Goal: Task Accomplishment & Management: Complete application form

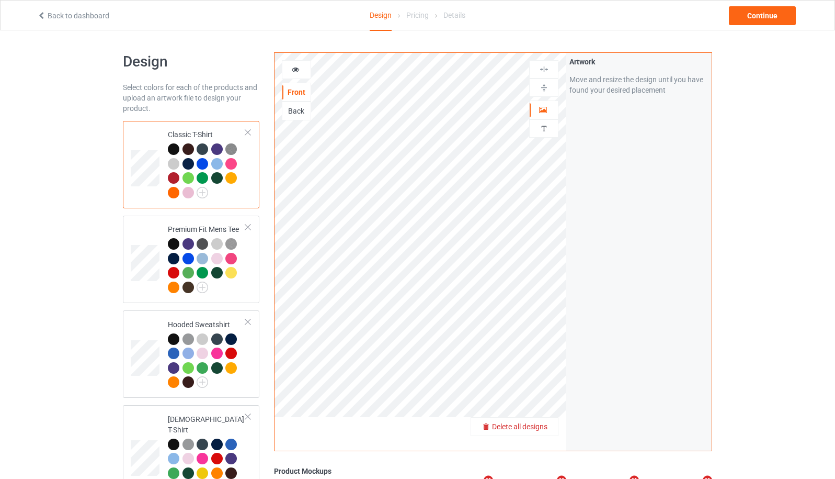
click at [536, 429] on span "Delete all designs" at bounding box center [519, 426] width 55 height 8
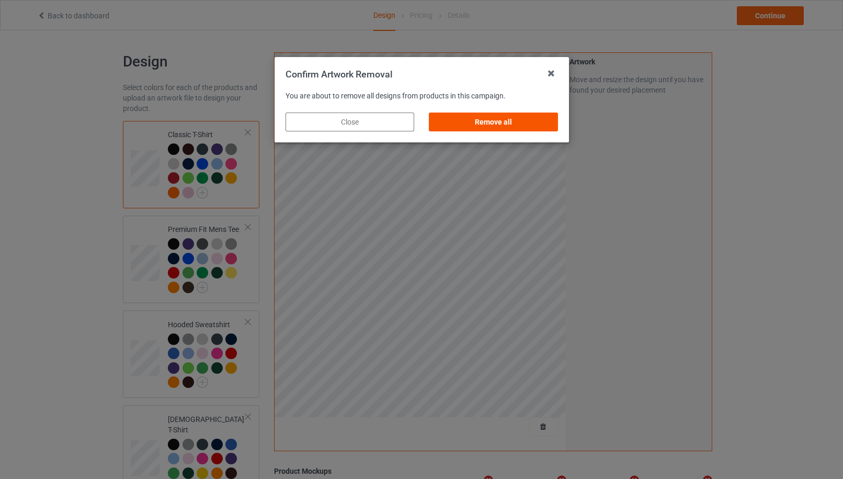
click at [493, 120] on div "Remove all" at bounding box center [493, 121] width 129 height 19
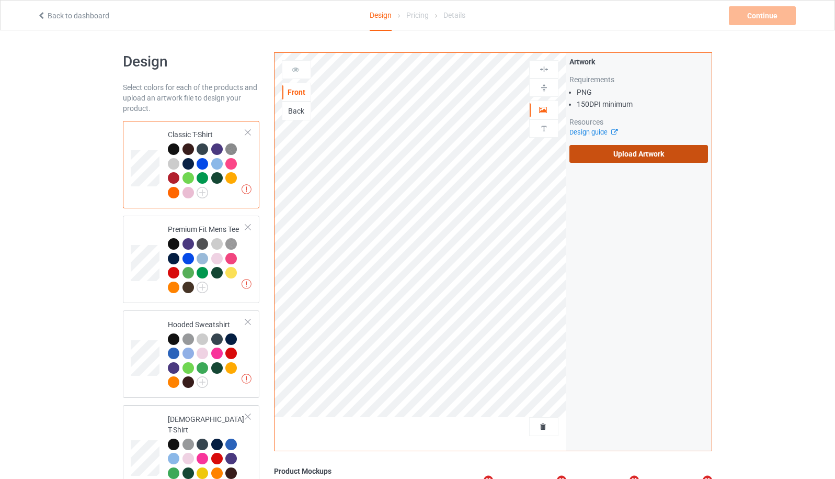
click at [601, 157] on label "Upload Artwork" at bounding box center [639, 154] width 139 height 18
click at [0, 0] on input "Upload Artwork" at bounding box center [0, 0] width 0 height 0
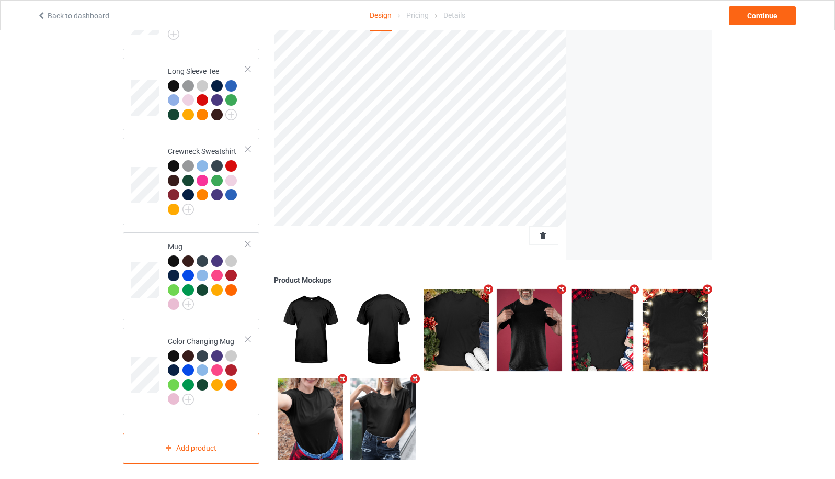
scroll to position [534, 0]
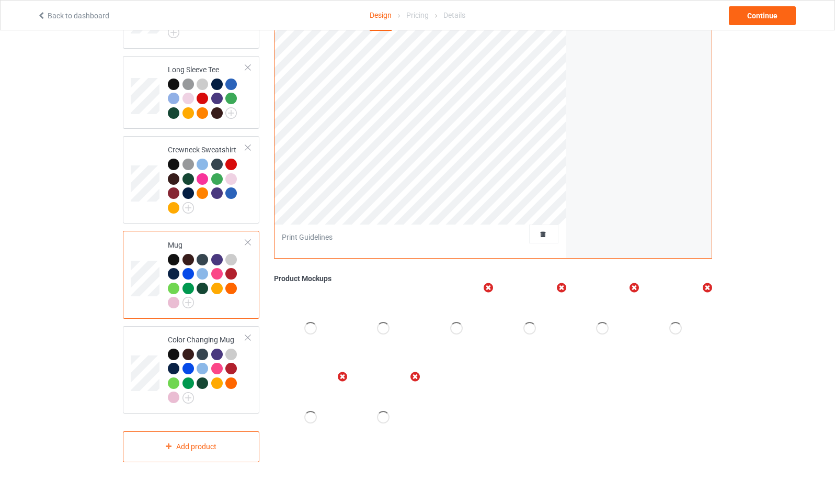
scroll to position [256, 0]
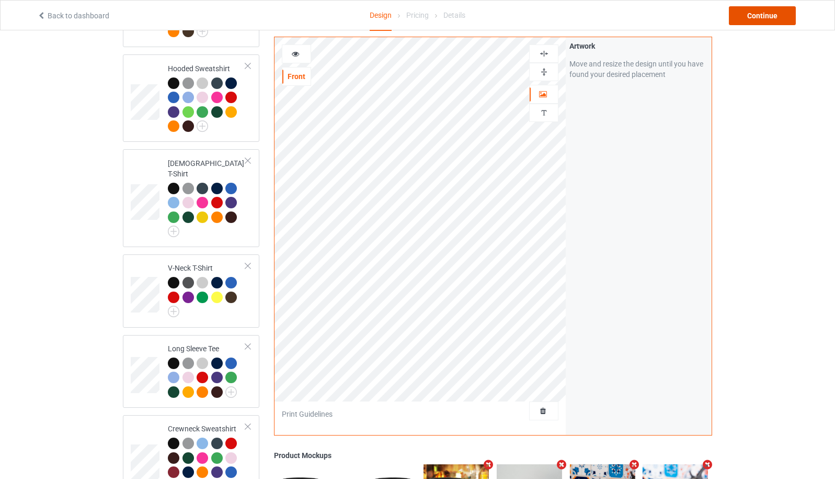
click at [763, 16] on div "Continue" at bounding box center [762, 15] width 67 height 19
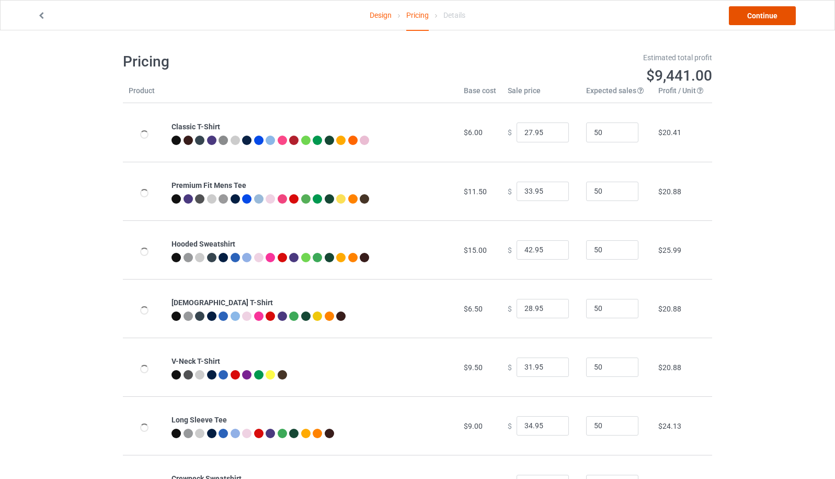
click at [763, 16] on link "Continue" at bounding box center [762, 15] width 67 height 19
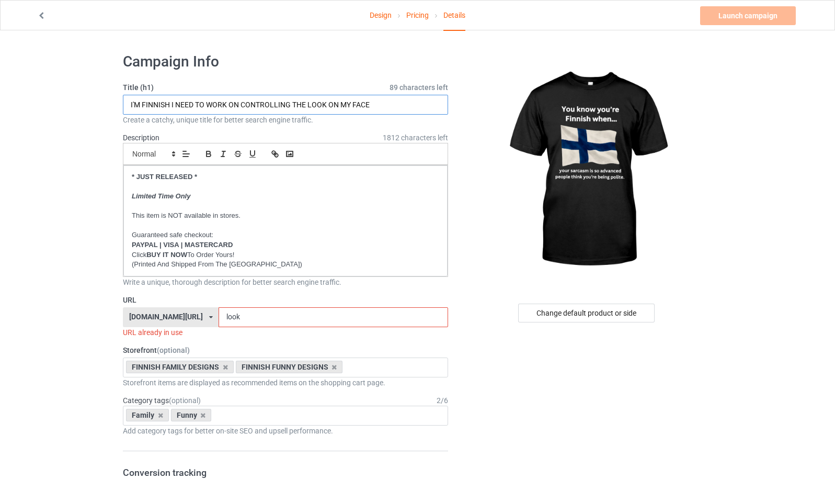
drag, startPoint x: 139, startPoint y: 107, endPoint x: 119, endPoint y: 108, distance: 20.4
drag, startPoint x: 225, startPoint y: 104, endPoint x: 435, endPoint y: 100, distance: 209.8
click at [435, 100] on input "YOU KNOW YOU'RE FINNISH I NEED TO WORK ON CONTROLLING THE LOOK ON MY FACE" at bounding box center [285, 105] width 325 height 20
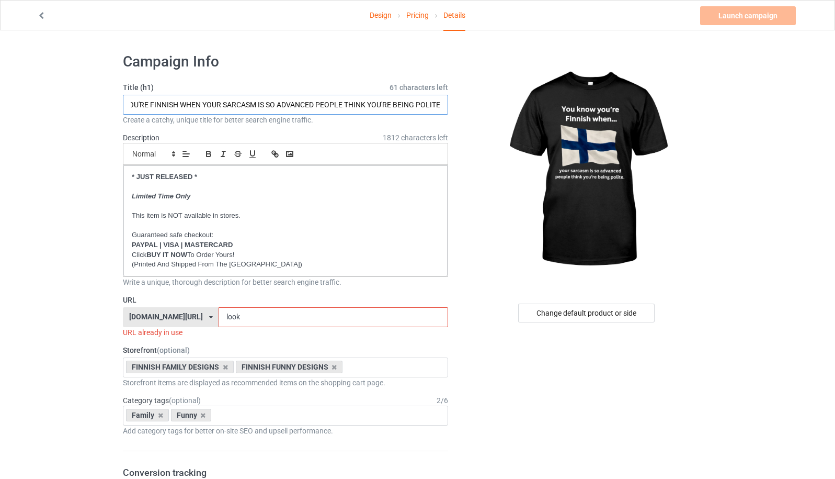
type input "YOU KNOW YOU'RE FINNISH WHEN YOUR SARCASM IS SO ADVANCED PEOPLE THINK YOU'RE BE…"
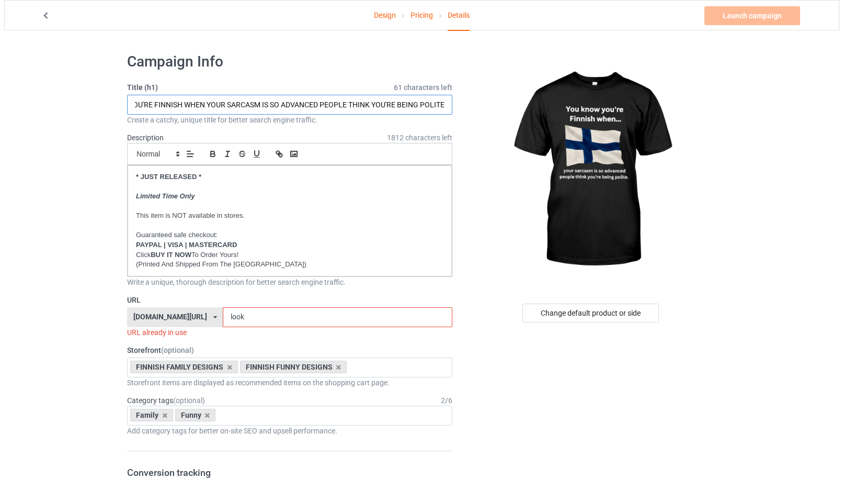
scroll to position [0, 0]
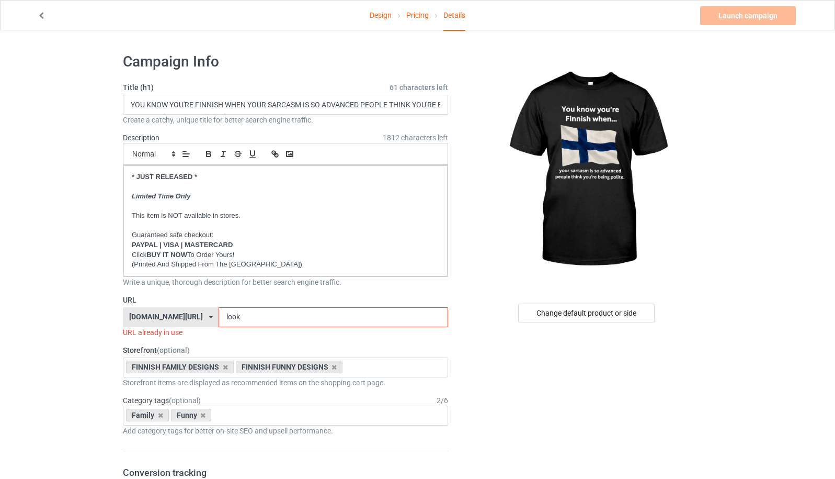
drag, startPoint x: 242, startPoint y: 318, endPoint x: 184, endPoint y: 312, distance: 57.9
click at [184, 312] on div "finlandlike.com/ aussieoutlook.com/ britishlike.com/ canadianlike.com/ danishlo…" at bounding box center [285, 317] width 325 height 20
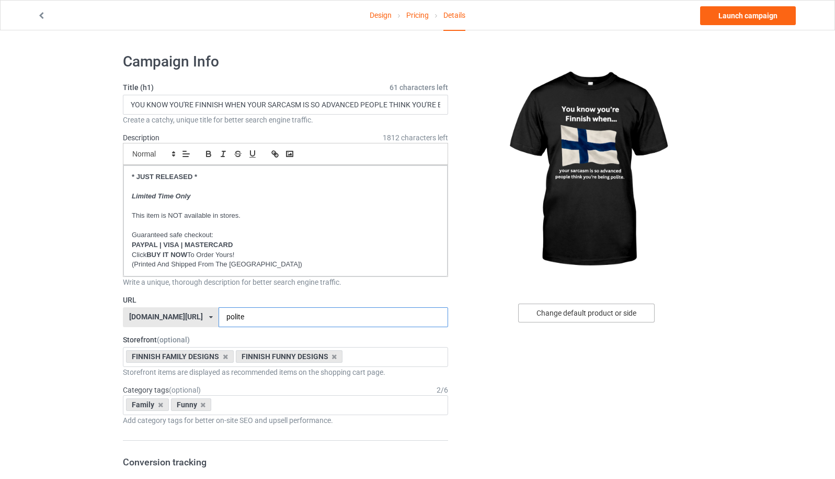
type input "polite"
click at [593, 309] on div "Change default product or side" at bounding box center [586, 312] width 136 height 19
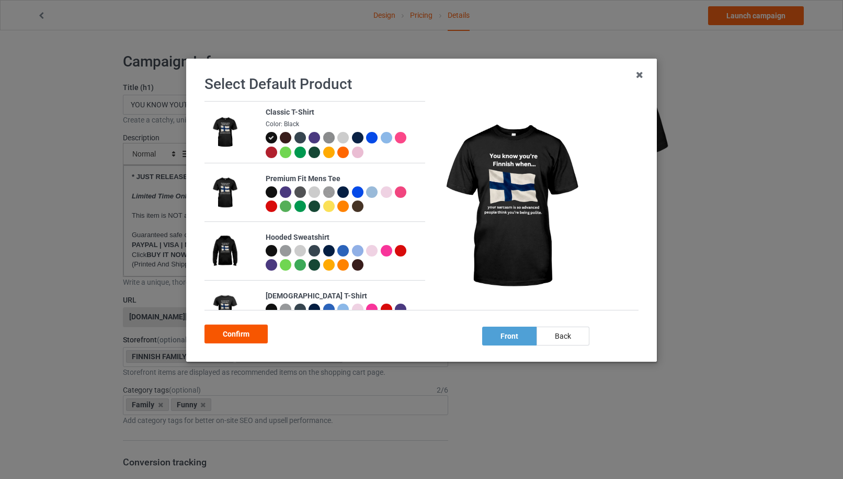
click at [230, 339] on div "Confirm" at bounding box center [235, 333] width 63 height 19
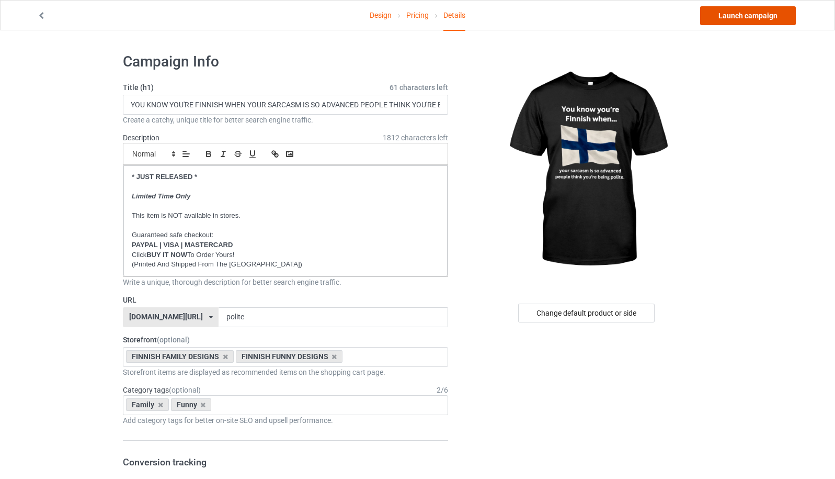
click at [757, 18] on link "Launch campaign" at bounding box center [748, 15] width 96 height 19
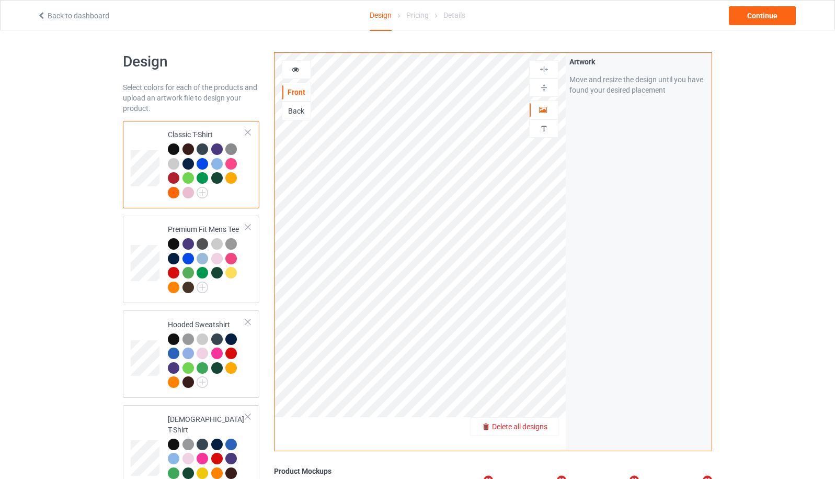
click at [536, 426] on span "Delete all designs" at bounding box center [519, 426] width 55 height 8
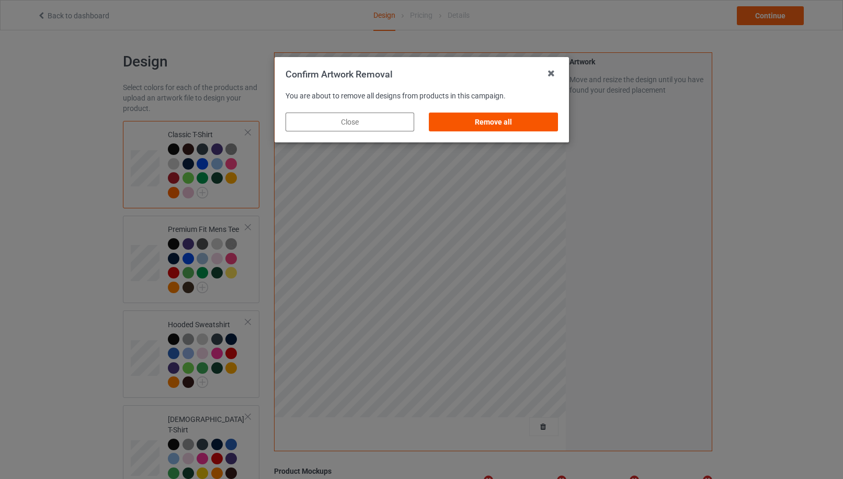
click at [516, 127] on div "Remove all" at bounding box center [493, 121] width 129 height 19
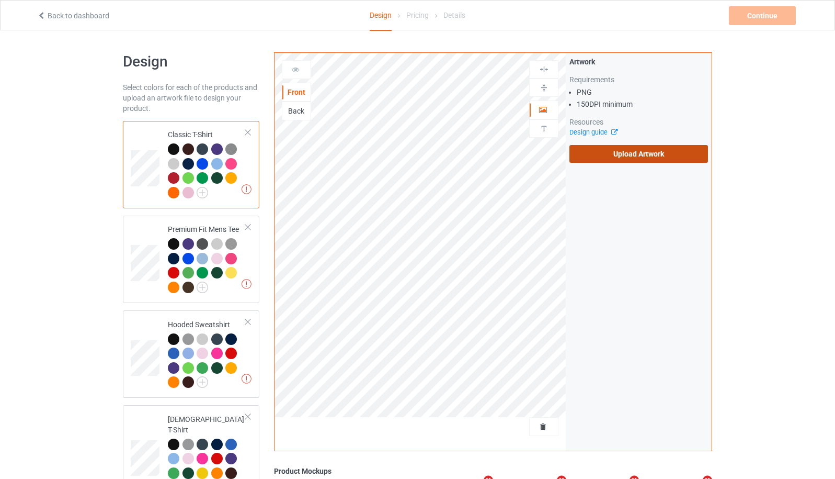
click at [619, 153] on label "Upload Artwork" at bounding box center [639, 154] width 139 height 18
click at [0, 0] on input "Upload Artwork" at bounding box center [0, 0] width 0 height 0
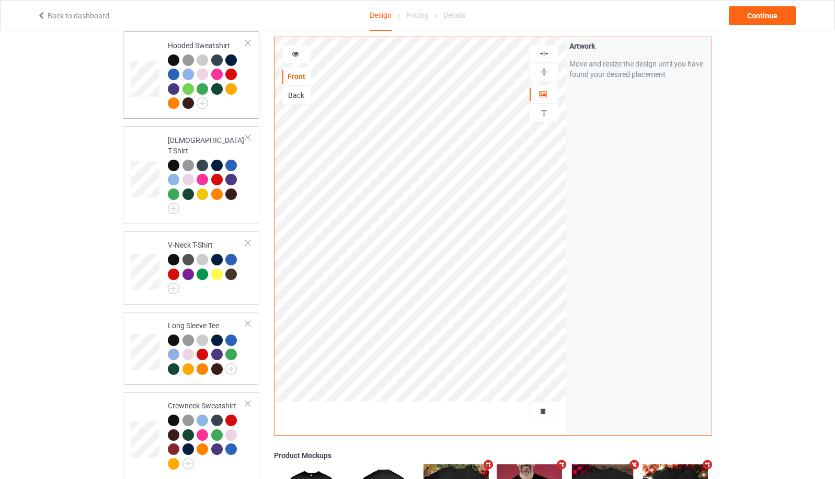
scroll to position [534, 0]
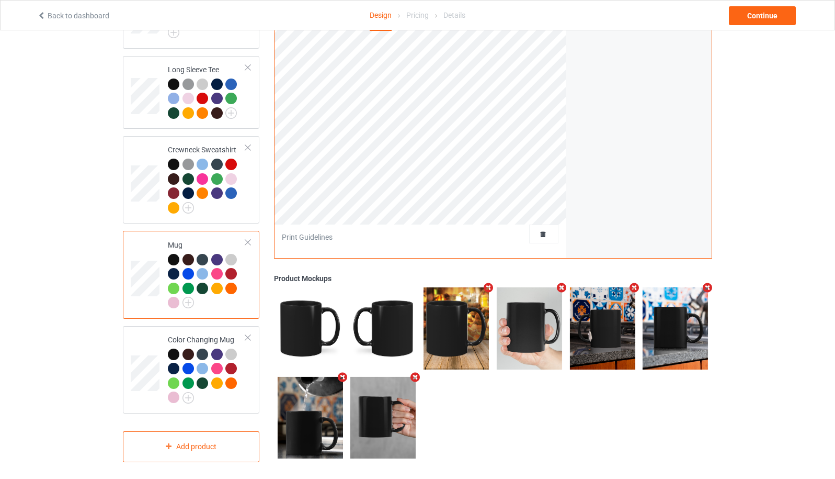
scroll to position [256, 0]
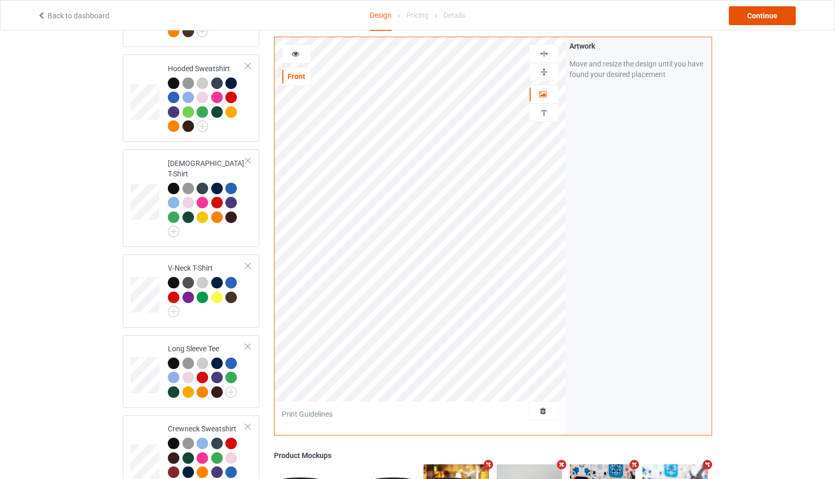
click at [766, 16] on div "Continue" at bounding box center [762, 15] width 67 height 19
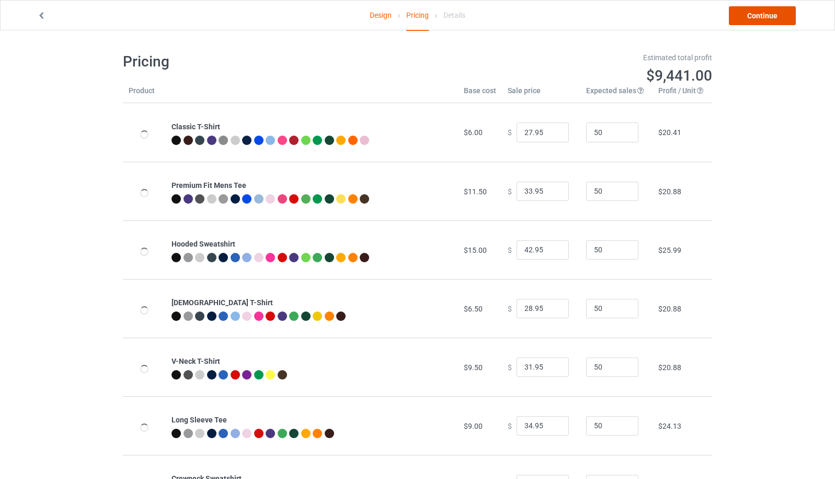
click at [764, 19] on link "Continue" at bounding box center [762, 15] width 67 height 19
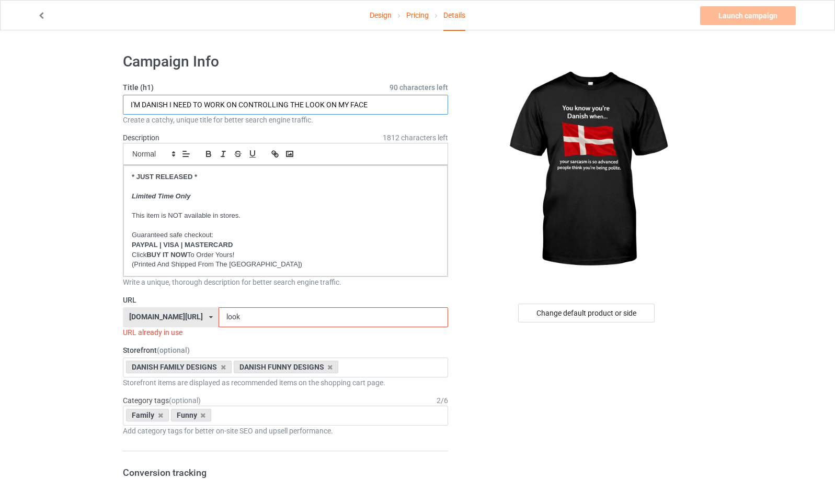
drag, startPoint x: 384, startPoint y: 105, endPoint x: 117, endPoint y: 112, distance: 267.3
paste input "YOU KNOW YOU'RE FINNISH WHEN YOUR SARCASM IS SO ADVANCED PEOPLE THINK YOU'RE BE…"
drag, startPoint x: 149, startPoint y: 106, endPoint x: 158, endPoint y: 106, distance: 9.4
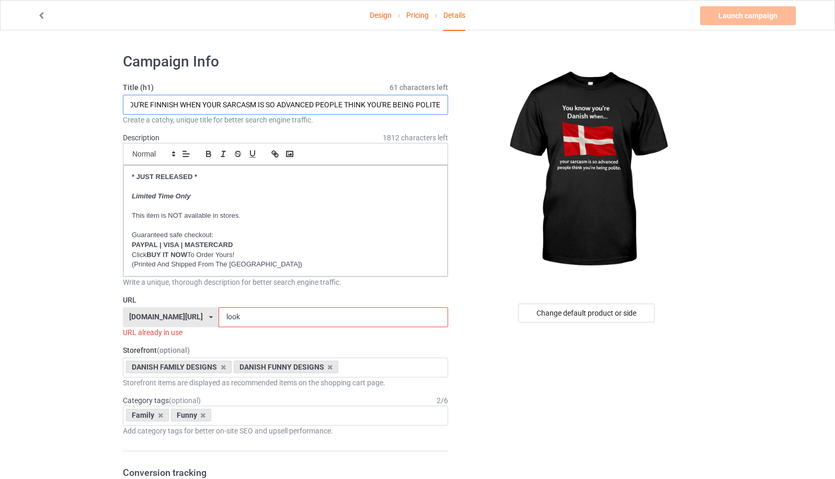
click at [158, 106] on input "YOU KNOW YOU'RE FINNISH WHEN YOUR SARCASM IS SO ADVANCED PEOPLE THINK YOU'RE BE…" at bounding box center [285, 105] width 325 height 20
drag, startPoint x: 416, startPoint y: 104, endPoint x: 452, endPoint y: 107, distance: 36.7
type input "YOU KNOW YOU'RE DANISH WHEN YOUR SARCASM IS SO ADVANCED PEOPLE THINK YOU'RE BEI…"
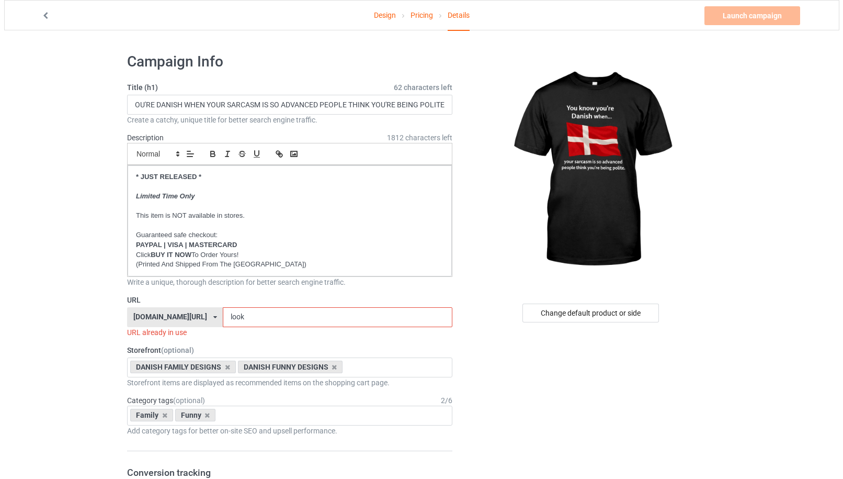
scroll to position [0, 0]
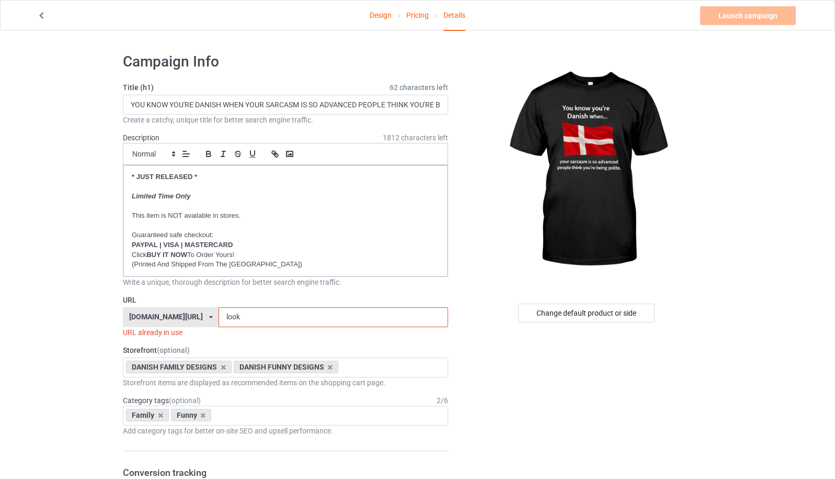
drag, startPoint x: 227, startPoint y: 316, endPoint x: 203, endPoint y: 318, distance: 23.6
click at [219, 318] on input "look" at bounding box center [333, 317] width 229 height 20
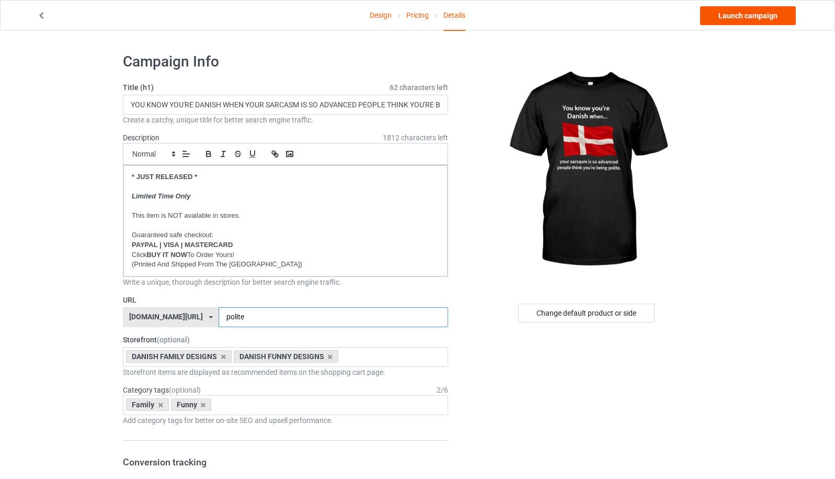
type input "polite"
click at [756, 14] on link "Launch campaign" at bounding box center [748, 15] width 96 height 19
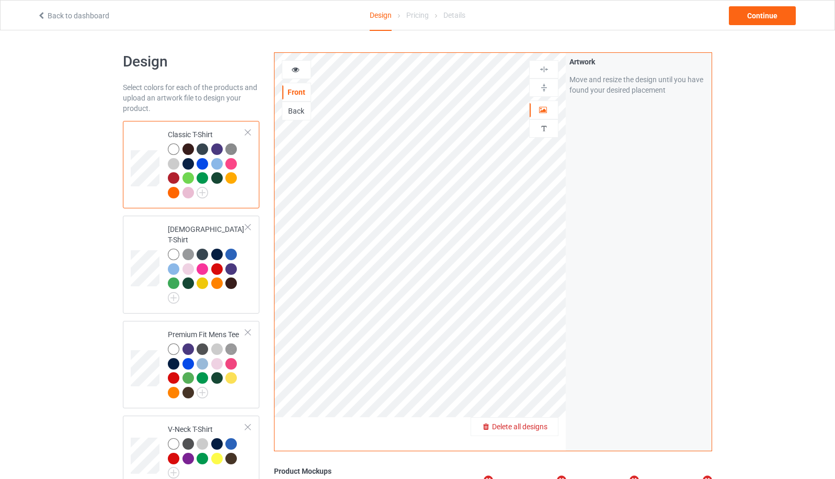
click at [539, 427] on span "Delete all designs" at bounding box center [519, 426] width 55 height 8
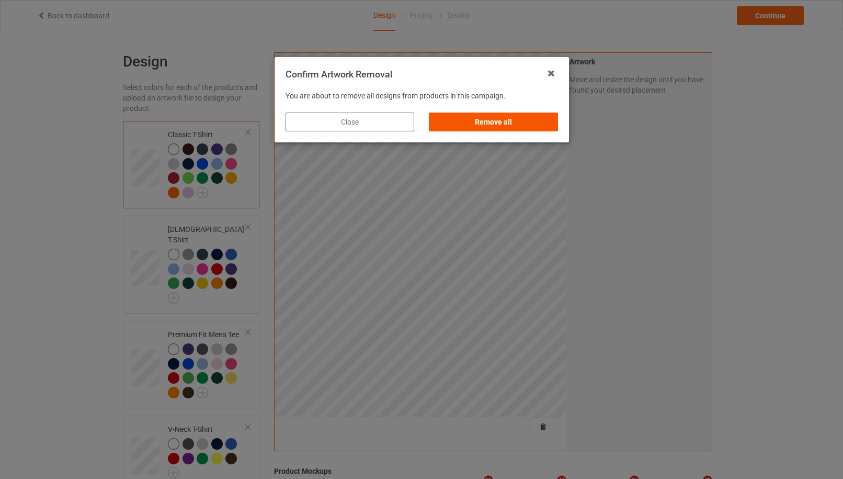
click at [517, 127] on div "Remove all" at bounding box center [493, 121] width 129 height 19
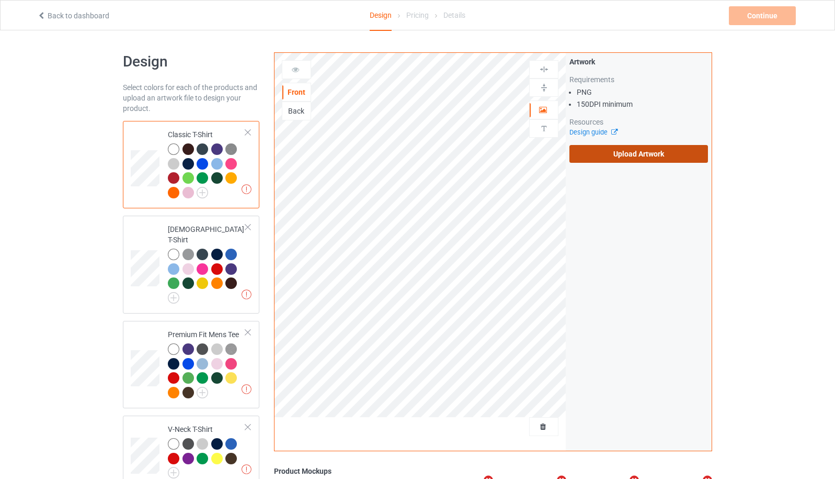
click at [611, 153] on label "Upload Artwork" at bounding box center [639, 154] width 139 height 18
click at [0, 0] on input "Upload Artwork" at bounding box center [0, 0] width 0 height 0
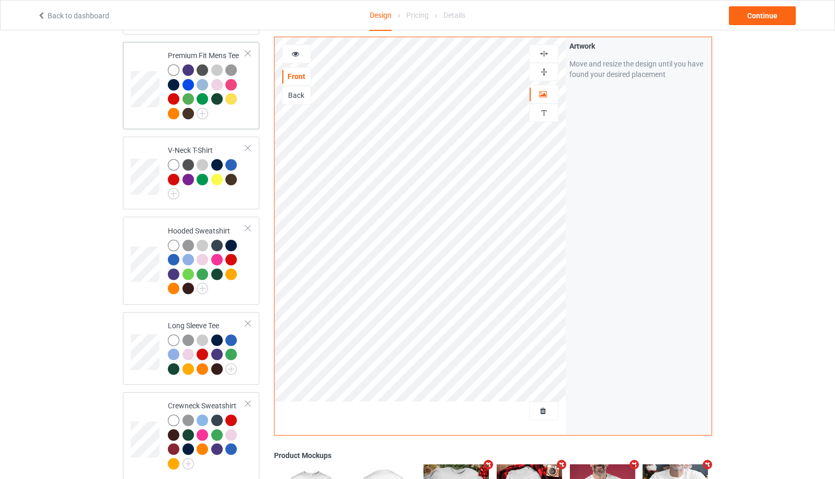
scroll to position [558, 0]
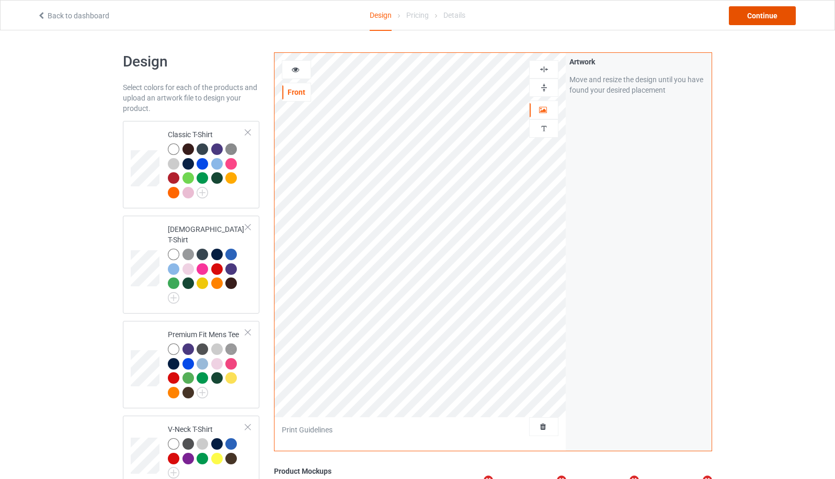
click at [768, 17] on div "Continue" at bounding box center [762, 15] width 67 height 19
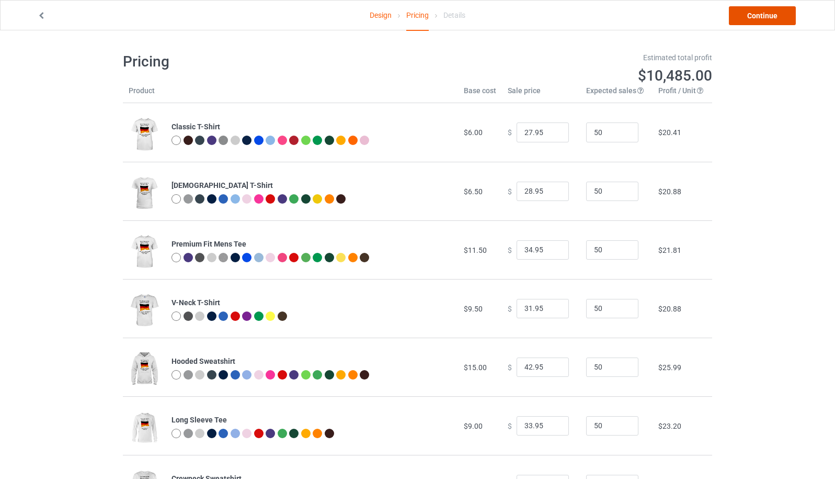
click at [764, 19] on link "Continue" at bounding box center [762, 15] width 67 height 19
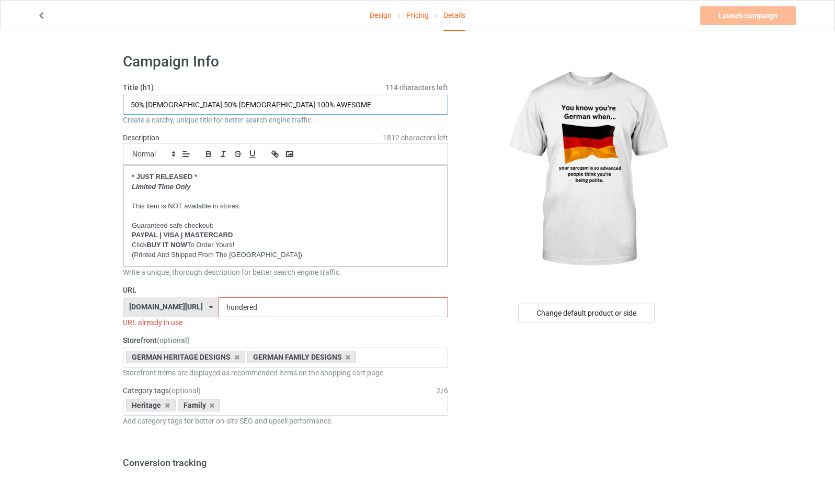
drag, startPoint x: 300, startPoint y: 105, endPoint x: 117, endPoint y: 104, distance: 183.0
paste input "YOU KNOW YOU'RE FINNISH WHEN YOUR SARCASM IS SO ADVANCED PEOPLE THINK YOU'RE BE…"
drag, startPoint x: 150, startPoint y: 107, endPoint x: 175, endPoint y: 106, distance: 25.6
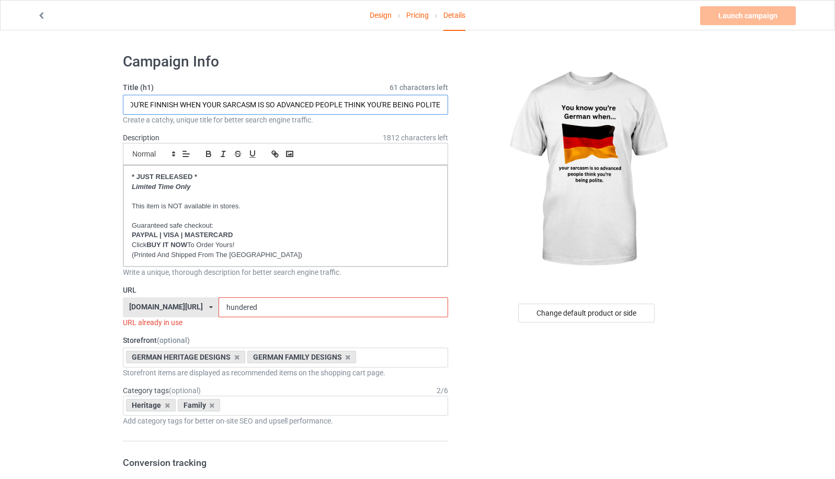
click at [175, 106] on input "YOU KNOW YOU'RE FINNISH WHEN YOUR SARCASM IS SO ADVANCED PEOPLE THINK YOU'RE BE…" at bounding box center [285, 105] width 325 height 20
type input "YOU KNOW YOU'RE GERMAN WHEN YOUR SARCASM IS SO ADVANCED PEOPLE THINK YOU'RE BEI…"
drag, startPoint x: 261, startPoint y: 309, endPoint x: 214, endPoint y: 312, distance: 47.7
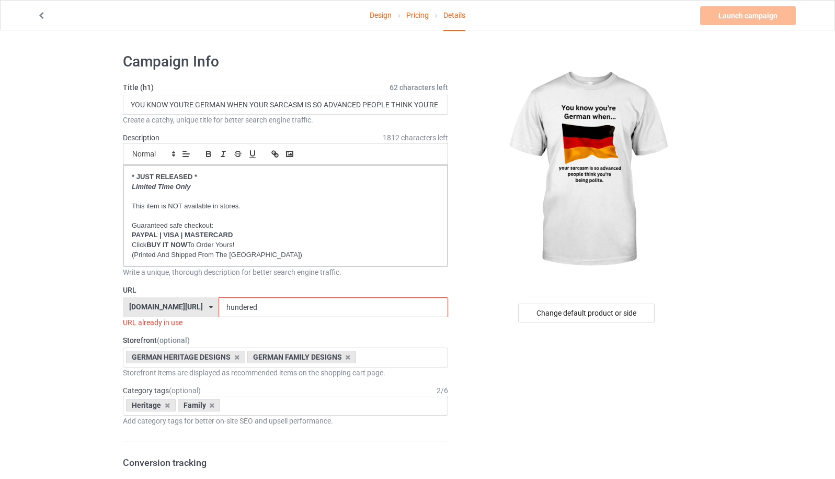
click at [214, 312] on div "germanoutlook.com/ aussieoutlook.com/ britishlike.com/ canadianlike.com/ danish…" at bounding box center [285, 307] width 325 height 20
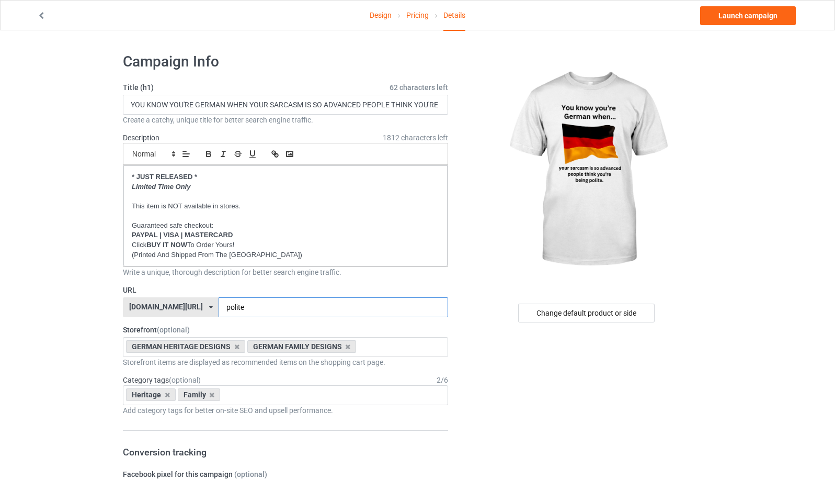
type input "polite"
click at [685, 234] on div at bounding box center [587, 169] width 249 height 235
click at [234, 349] on icon at bounding box center [236, 346] width 5 height 7
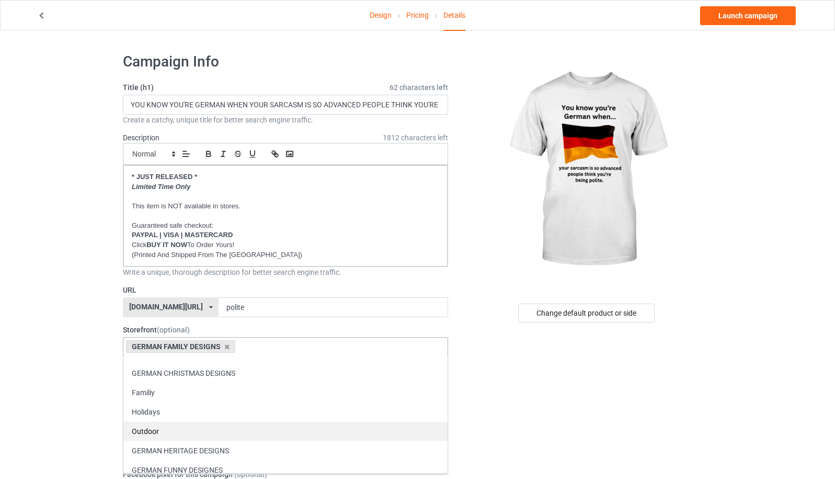
scroll to position [19, 0]
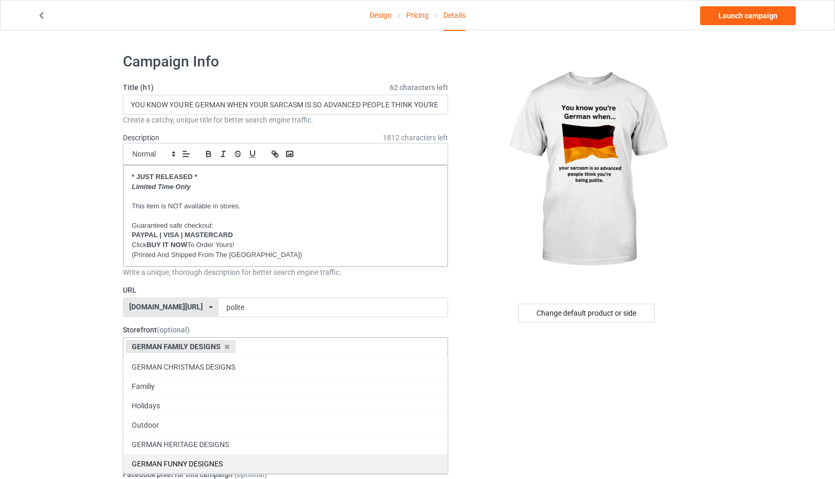
click at [255, 459] on div "GERMAN FUNNY DESIGNES" at bounding box center [285, 462] width 324 height 19
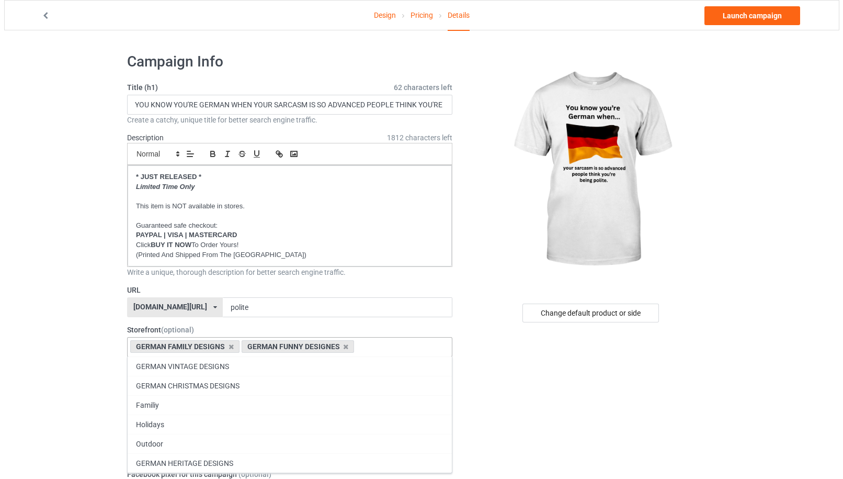
scroll to position [0, 0]
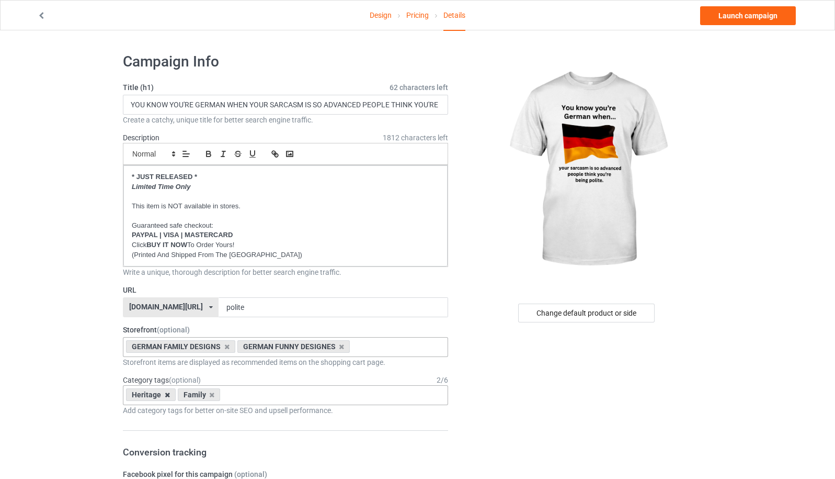
click at [166, 395] on icon at bounding box center [167, 394] width 5 height 7
type input "funn"
click at [230, 417] on div "Funny" at bounding box center [285, 413] width 324 height 19
click at [620, 315] on div "Change default product or side" at bounding box center [586, 312] width 136 height 19
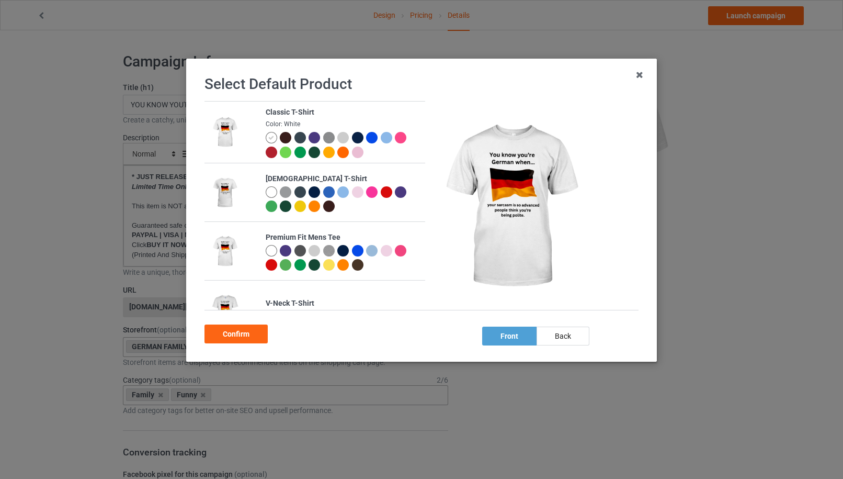
click at [324, 140] on img at bounding box center [329, 138] width 12 height 12
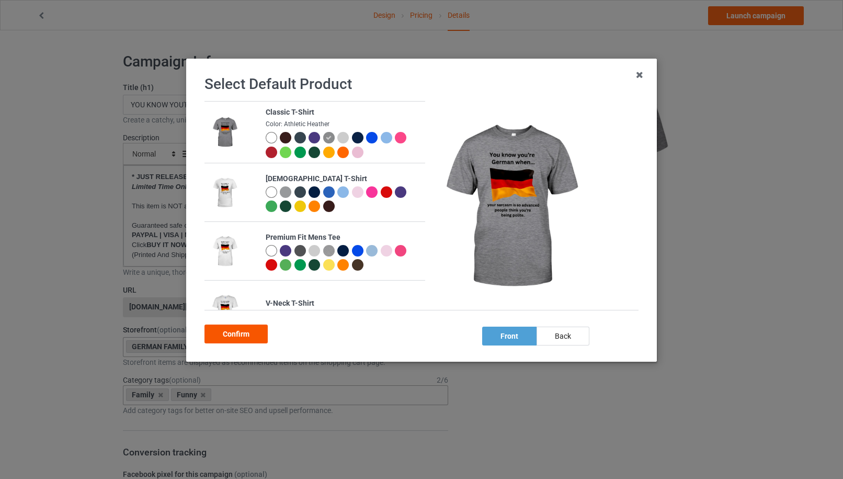
click at [244, 337] on div "Confirm" at bounding box center [235, 333] width 63 height 19
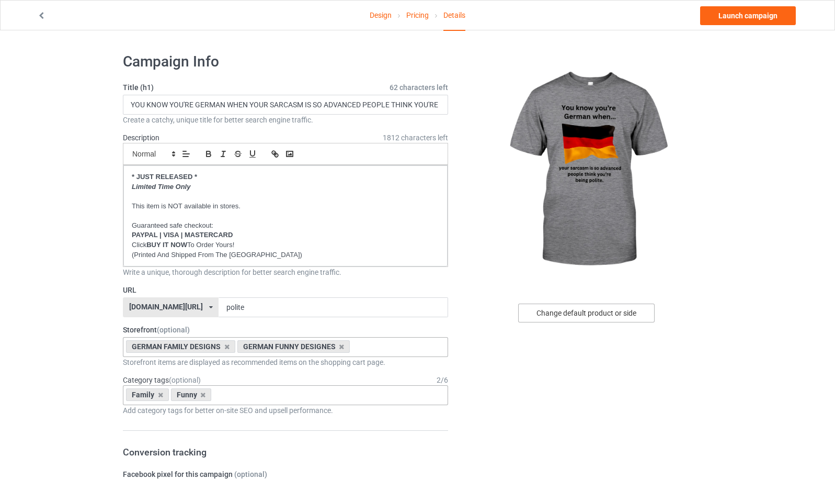
click at [623, 312] on div "Change default product or side" at bounding box center [586, 312] width 136 height 19
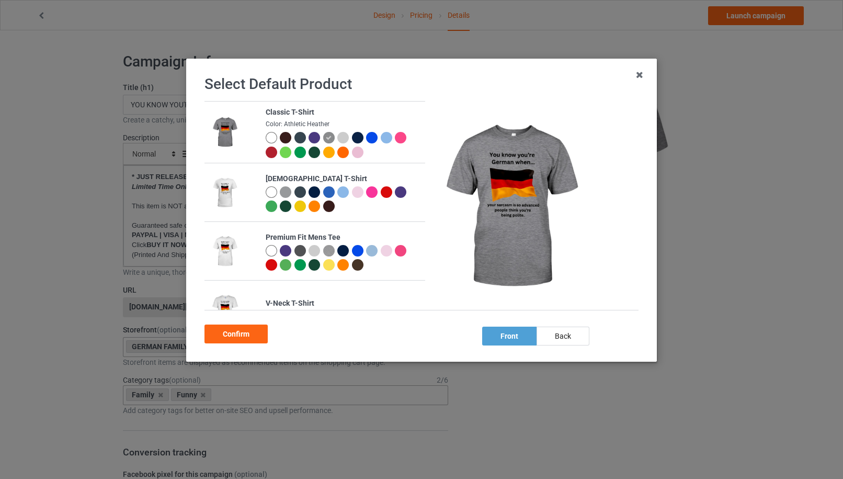
click at [340, 138] on div at bounding box center [343, 138] width 12 height 12
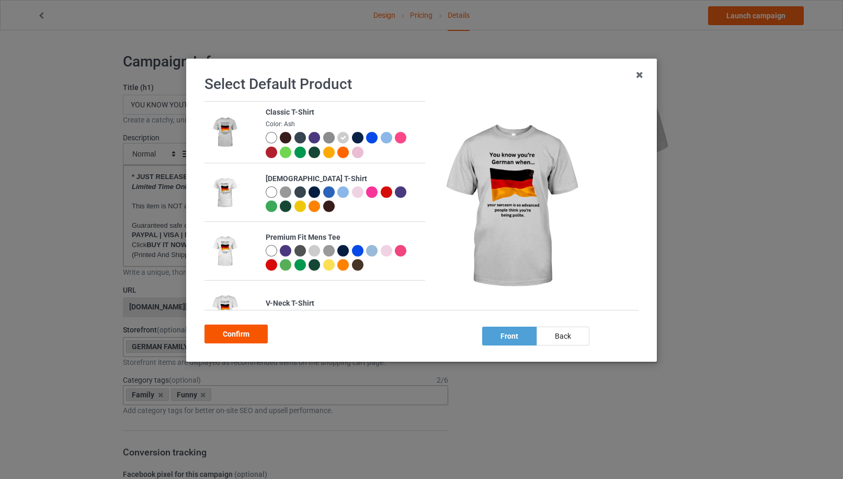
click at [256, 333] on div "Confirm" at bounding box center [235, 333] width 63 height 19
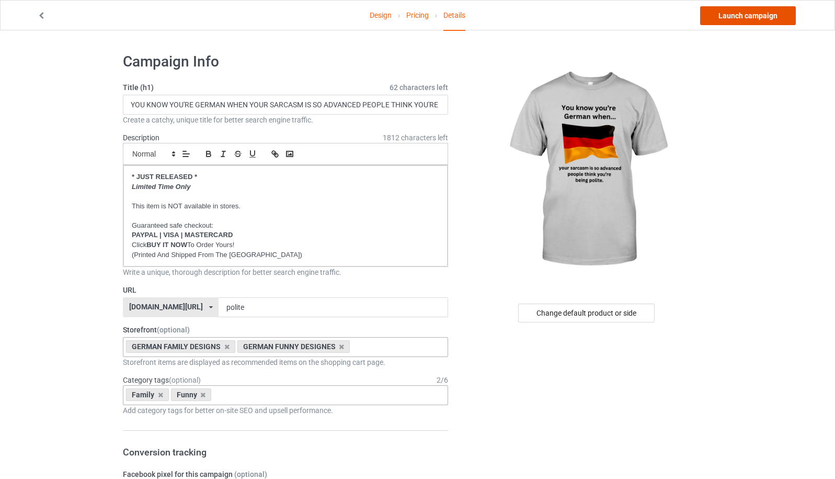
click at [754, 20] on link "Launch campaign" at bounding box center [748, 15] width 96 height 19
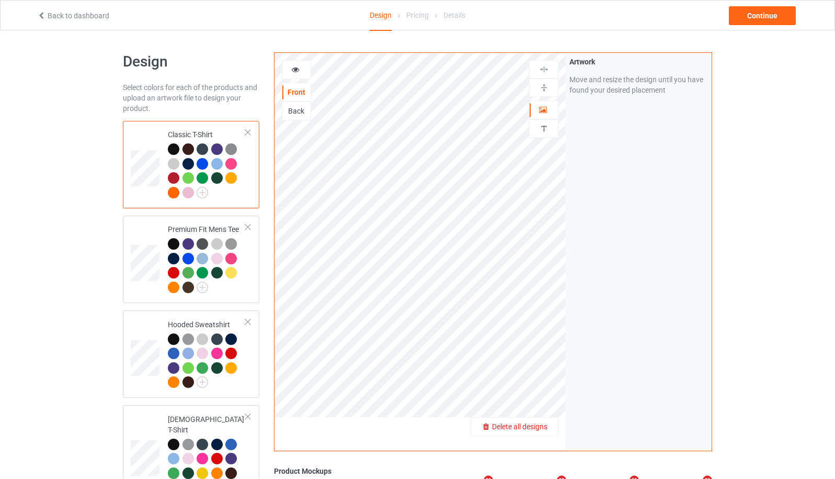
click at [541, 423] on span "Delete all designs" at bounding box center [519, 426] width 55 height 8
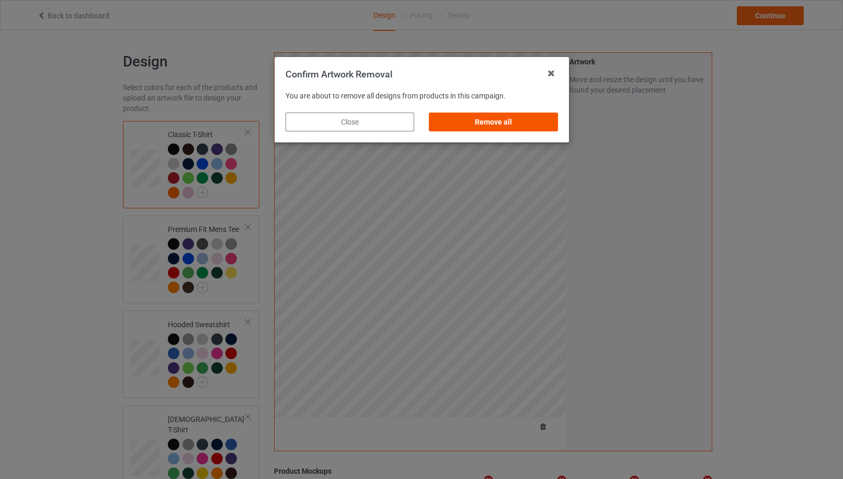
click at [524, 124] on div "Remove all" at bounding box center [493, 121] width 129 height 19
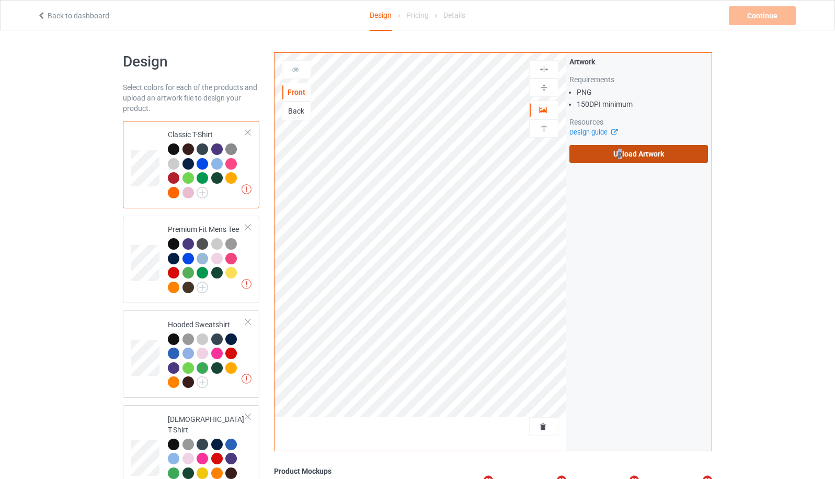
click at [620, 155] on label "Upload Artwork" at bounding box center [639, 154] width 139 height 18
click at [620, 153] on label "Upload Artwork" at bounding box center [639, 154] width 139 height 18
click at [0, 0] on input "Upload Artwork" at bounding box center [0, 0] width 0 height 0
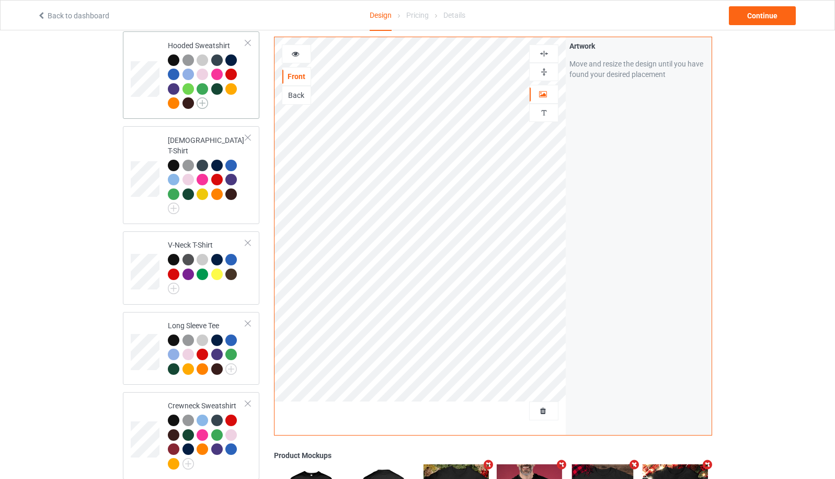
scroll to position [534, 0]
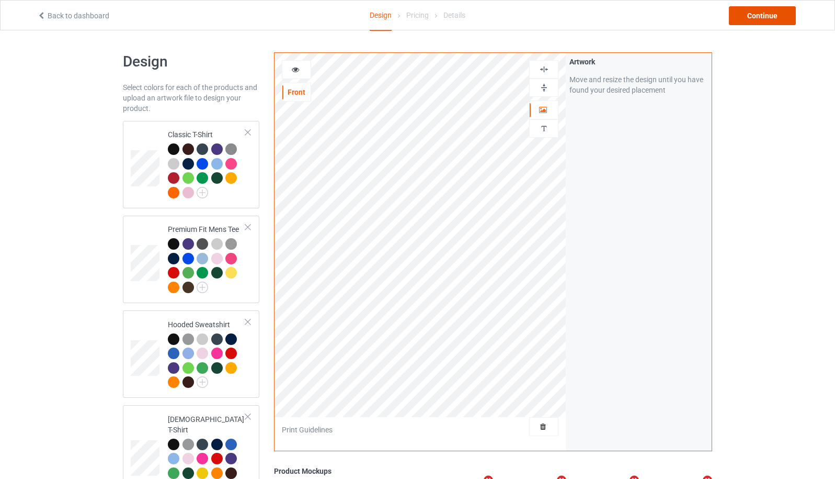
click at [770, 20] on div "Continue" at bounding box center [762, 15] width 67 height 19
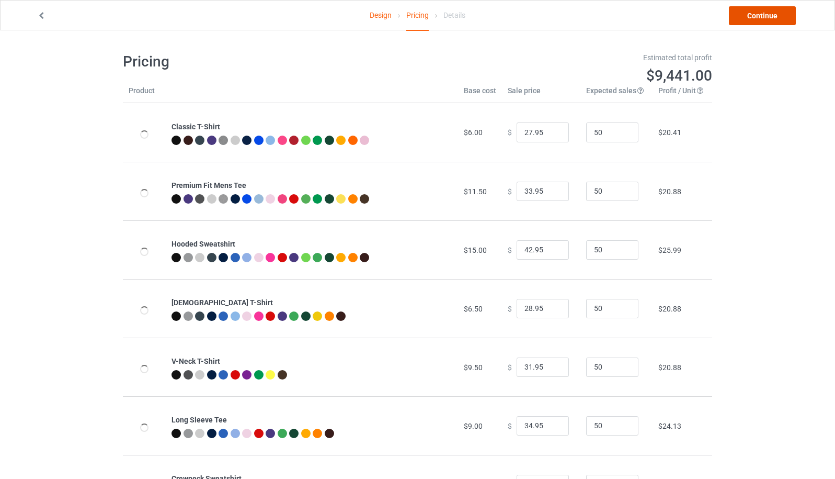
click at [755, 17] on link "Continue" at bounding box center [762, 15] width 67 height 19
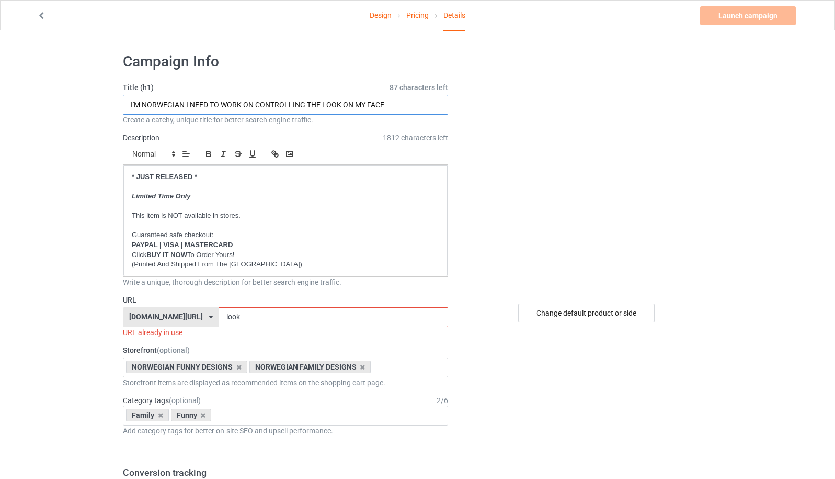
drag, startPoint x: 398, startPoint y: 106, endPoint x: 110, endPoint y: 110, distance: 288.2
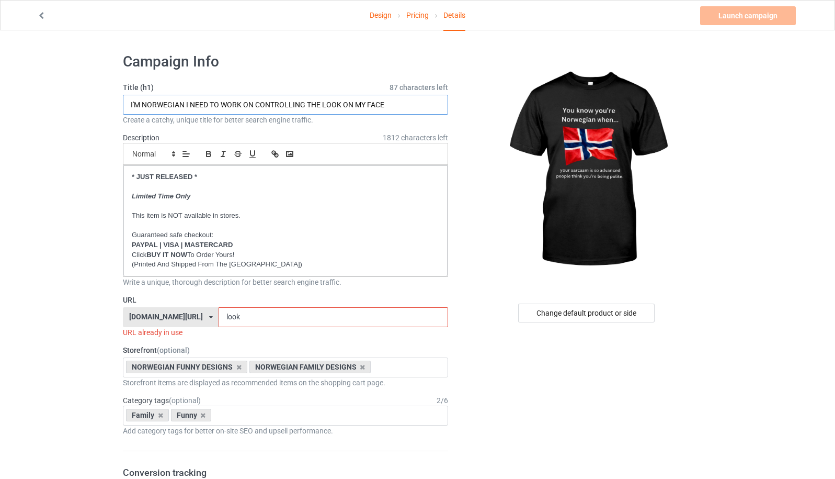
paste input "YOU KNOW YOU'RE FINNISH WHEN YOUR SARCASM IS SO ADVANCED PEOPLE THINK YOU'RE BE…"
drag, startPoint x: 148, startPoint y: 105, endPoint x: 175, endPoint y: 103, distance: 26.7
click at [175, 103] on input "YOU KNOW YOU'RE FINNISH WHEN YOUR SARCASM IS SO ADVANCED PEOPLE THINK YOU'RE BE…" at bounding box center [285, 105] width 325 height 20
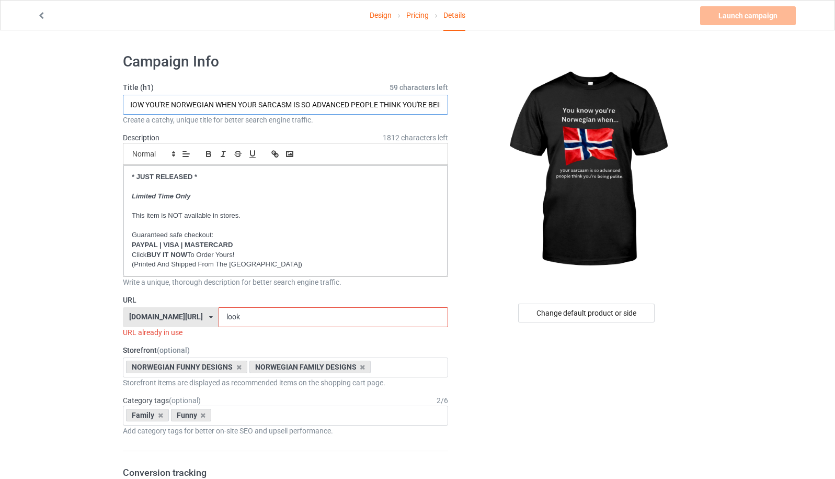
type input "YOU KNOW YOU'RE NORWEGIAN WHEN YOUR SARCASM IS SO ADVANCED PEOPLE THINK YOU'RE …"
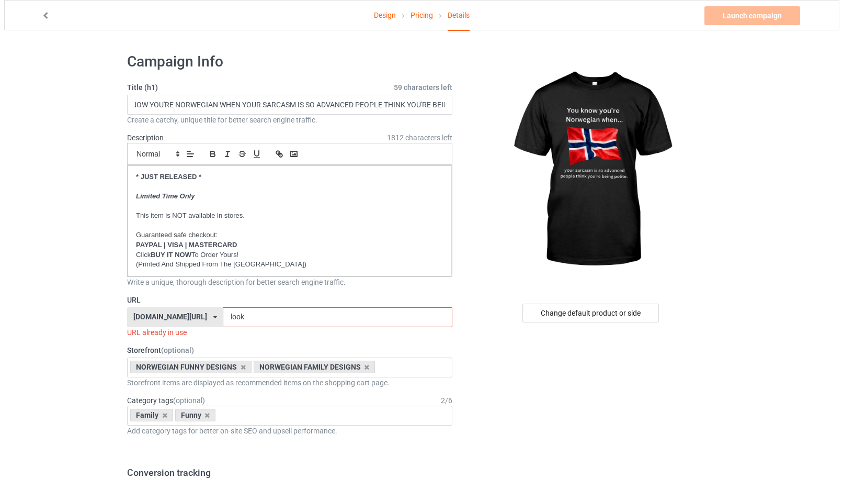
scroll to position [0, 0]
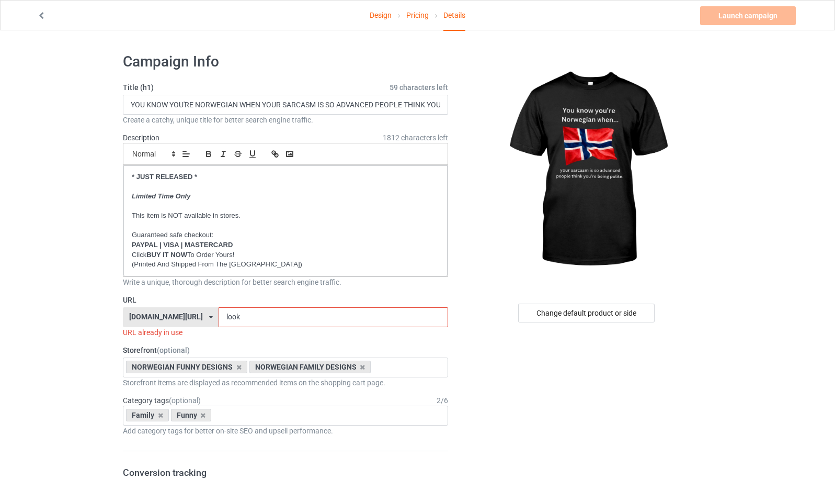
drag, startPoint x: 258, startPoint y: 313, endPoint x: 226, endPoint y: 318, distance: 32.3
click at [226, 318] on input "look" at bounding box center [333, 317] width 229 height 20
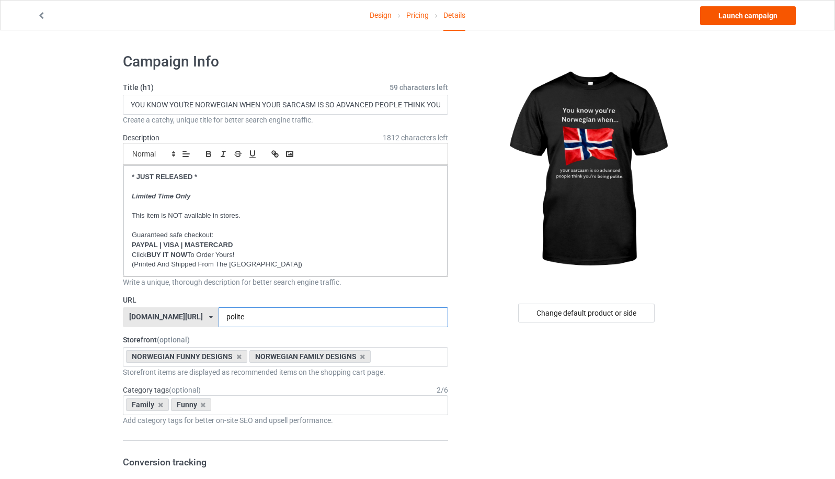
type input "polite"
click at [754, 15] on link "Launch campaign" at bounding box center [748, 15] width 96 height 19
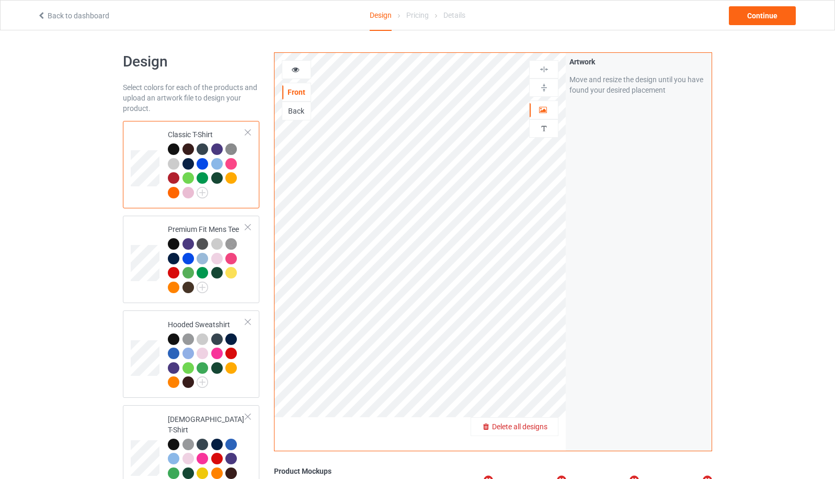
click at [542, 423] on span "Delete all designs" at bounding box center [519, 426] width 55 height 8
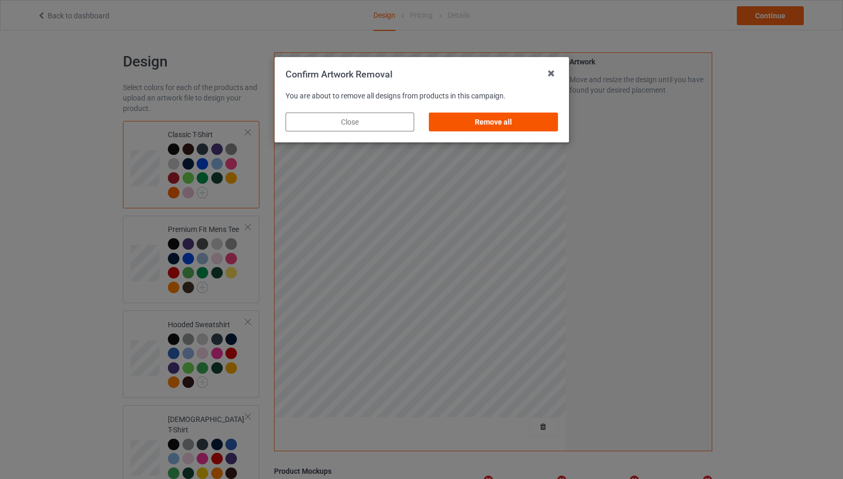
click at [518, 124] on div "Remove all" at bounding box center [493, 121] width 129 height 19
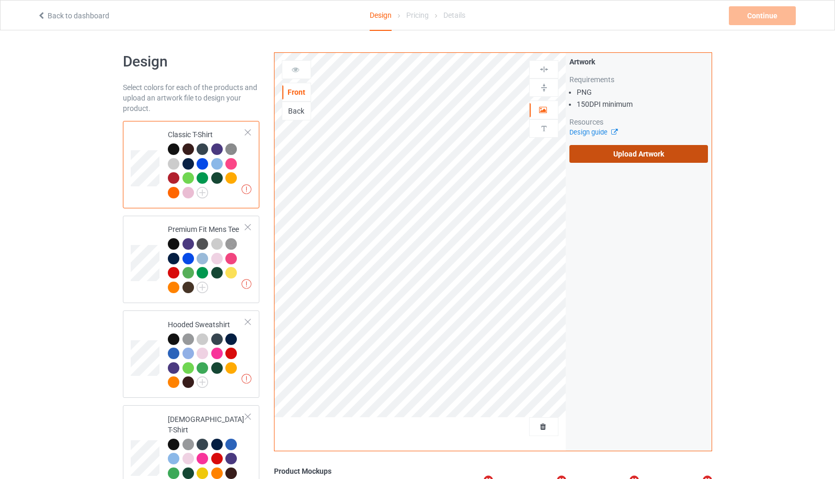
click at [612, 159] on label "Upload Artwork" at bounding box center [639, 154] width 139 height 18
click at [0, 0] on input "Upload Artwork" at bounding box center [0, 0] width 0 height 0
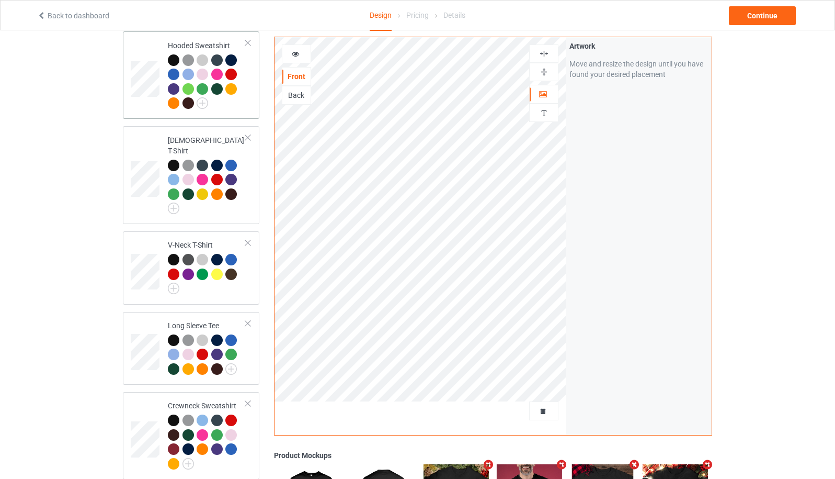
scroll to position [534, 0]
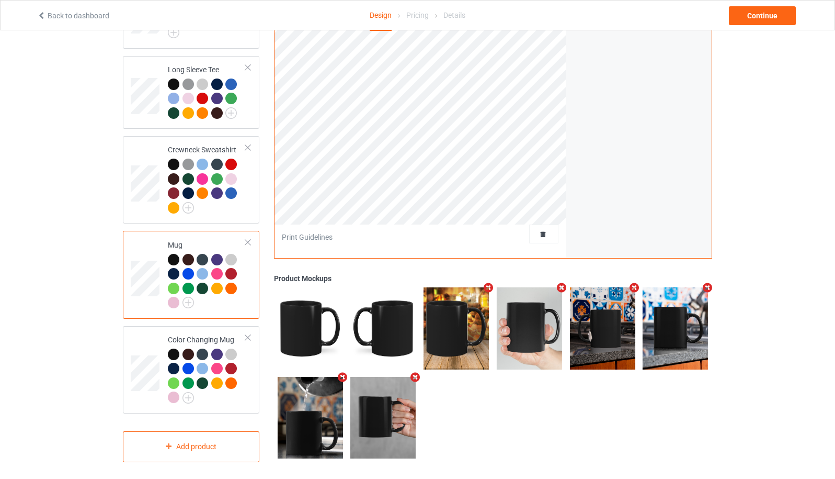
scroll to position [256, 0]
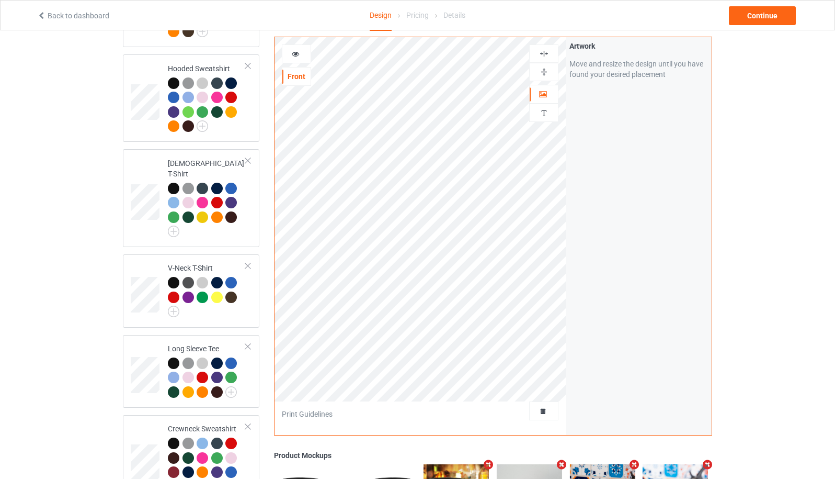
click at [298, 54] on icon at bounding box center [295, 52] width 9 height 7
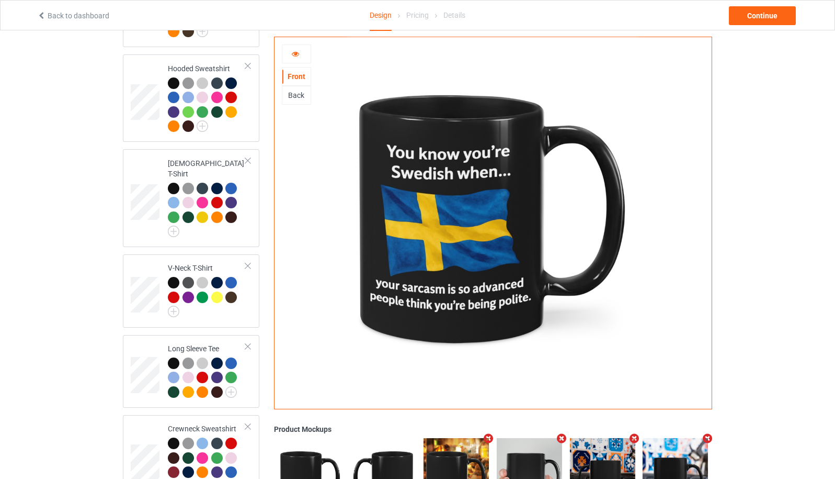
click at [298, 54] on icon at bounding box center [295, 52] width 9 height 7
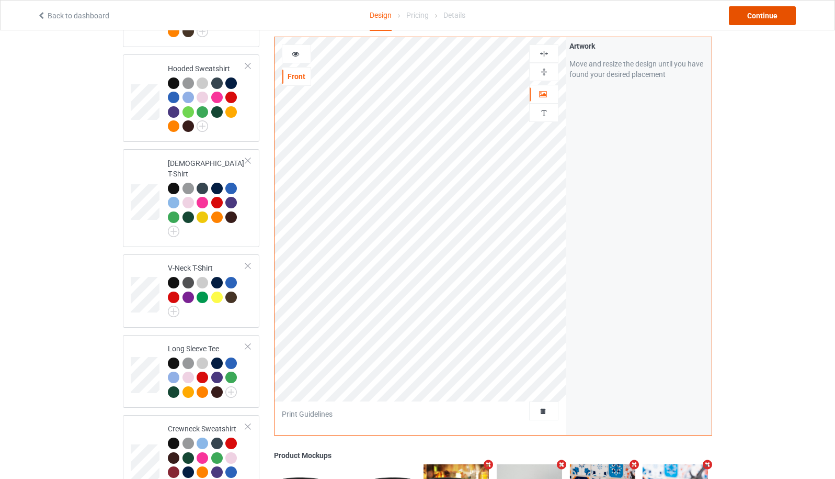
click at [752, 19] on div "Continue" at bounding box center [762, 15] width 67 height 19
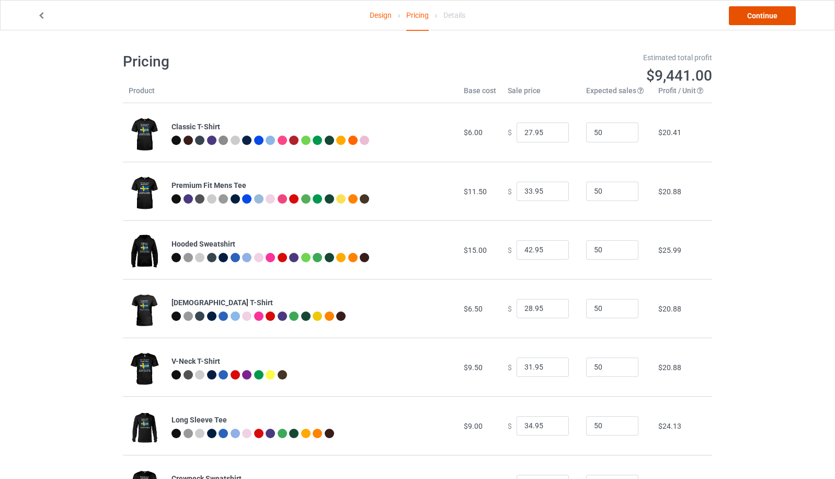
click at [755, 19] on link "Continue" at bounding box center [762, 15] width 67 height 19
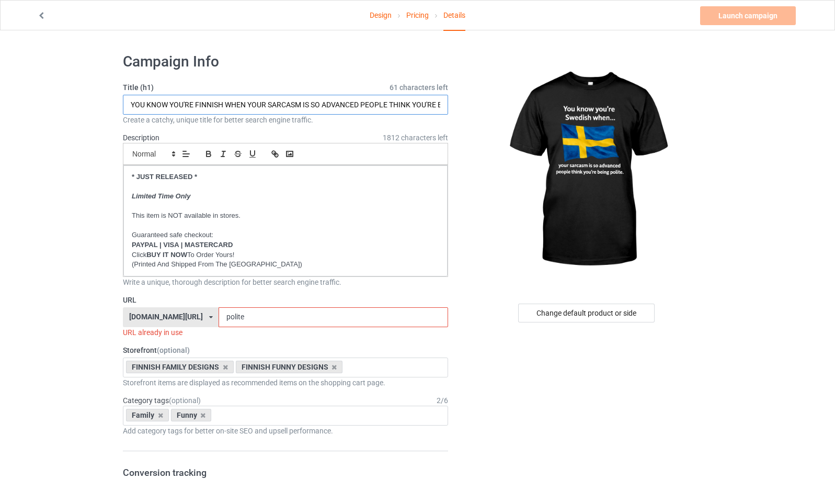
drag, startPoint x: 195, startPoint y: 106, endPoint x: 210, endPoint y: 106, distance: 15.2
click at [210, 106] on input "YOU KNOW YOU'RE FINNISH WHEN YOUR SARCASM IS SO ADVANCED PEOPLE THINK YOU'RE BE…" at bounding box center [285, 105] width 325 height 20
type input "YOU KNOW YOU'RE SWEDISH WHEN YOUR SARCASM IS SO ADVANCED PEOPLE THINK YOU'RE BE…"
click at [195, 318] on div "[DOMAIN_NAME][URL] [DOMAIN_NAME][URL] [DOMAIN_NAME][URL] [DOMAIN_NAME][URL] [DO…" at bounding box center [171, 317] width 96 height 20
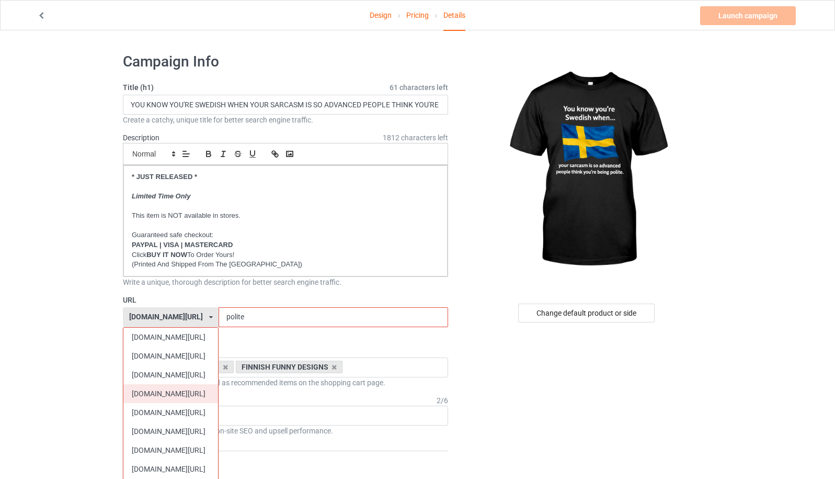
scroll to position [279, 0]
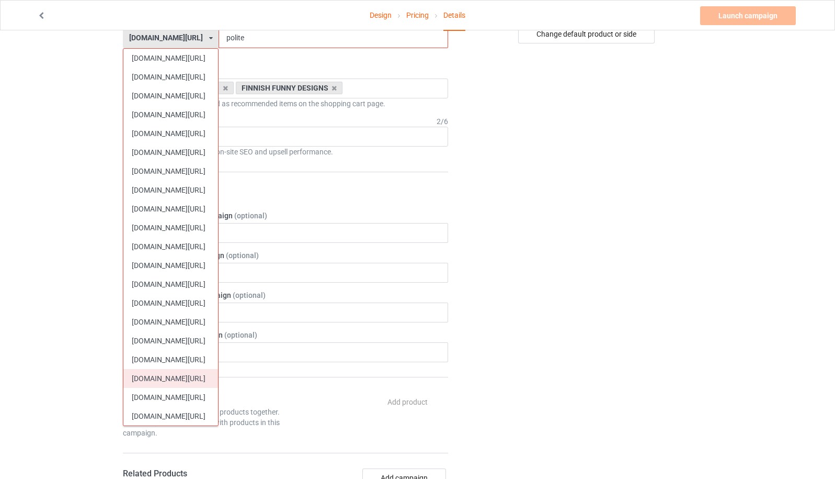
click at [188, 374] on div "[DOMAIN_NAME][URL]" at bounding box center [170, 378] width 95 height 19
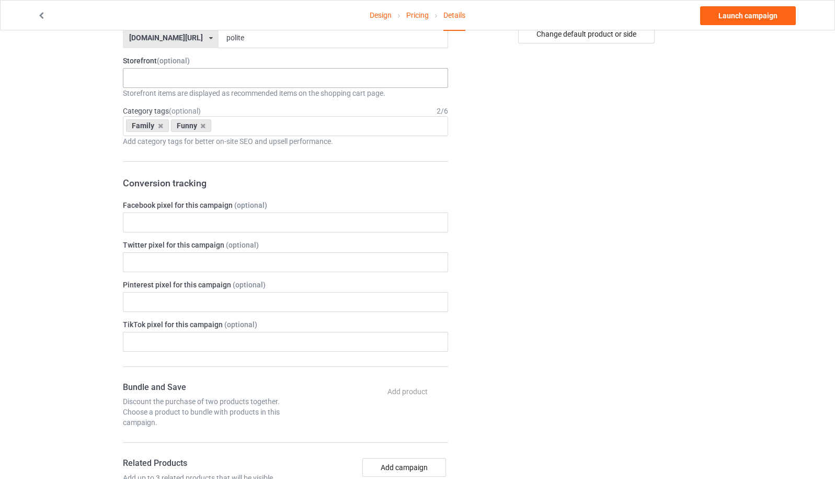
click at [215, 79] on div "SWEDISH VINTAGE DESIGNS SWEDISH HERITAGE DESIGNS SWEDISH FUNNY DESIGNS SWEDISH …" at bounding box center [285, 78] width 325 height 20
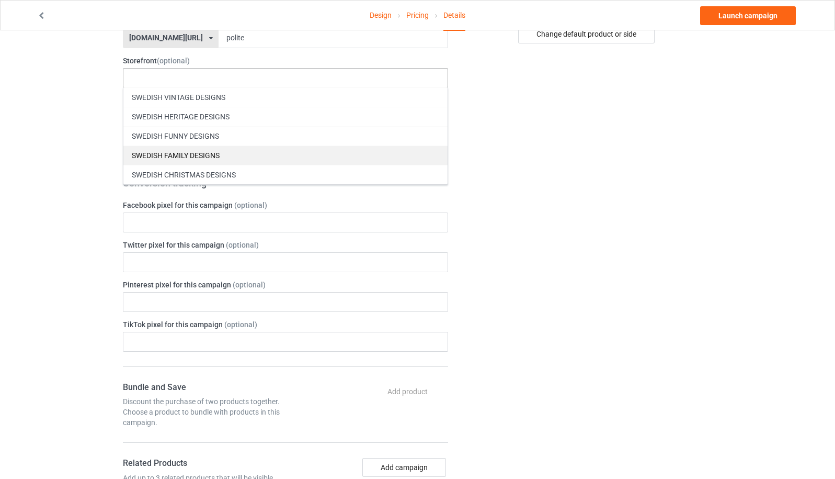
click at [201, 151] on div "SWEDISH FAMILY DESIGNS" at bounding box center [285, 154] width 324 height 19
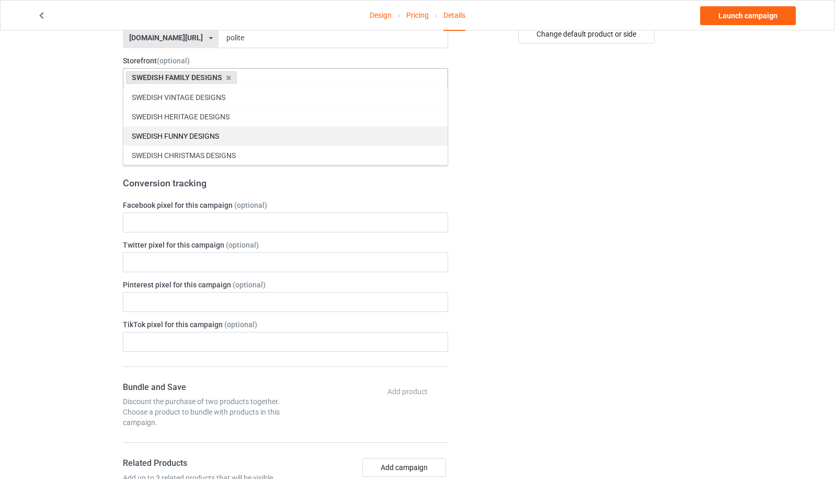
click at [201, 136] on div "SWEDISH FUNNY DESIGNS" at bounding box center [285, 135] width 324 height 19
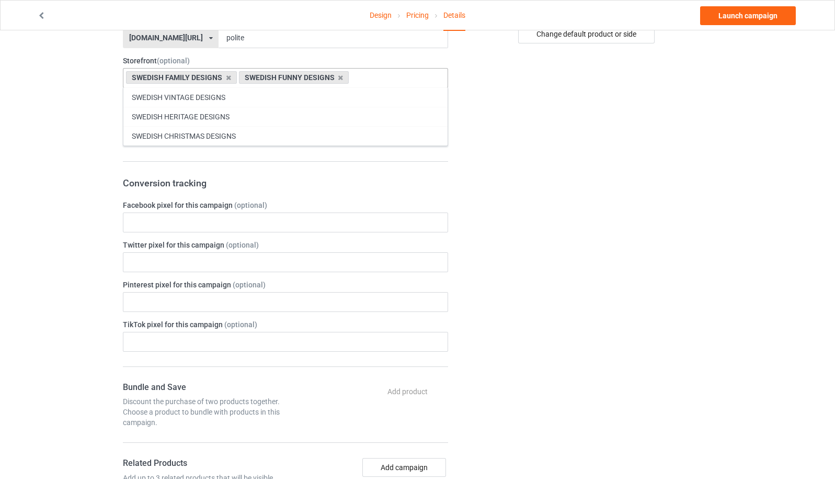
click at [578, 191] on div "Change default product or side" at bounding box center [588, 327] width 264 height 1122
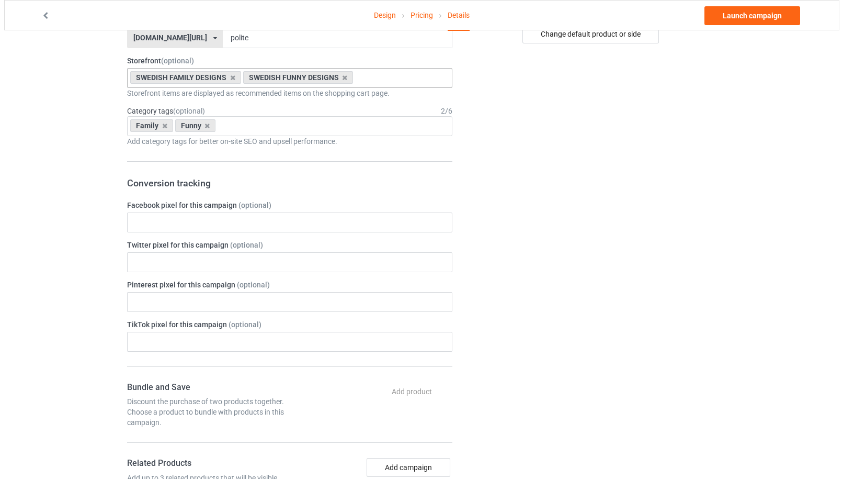
scroll to position [0, 0]
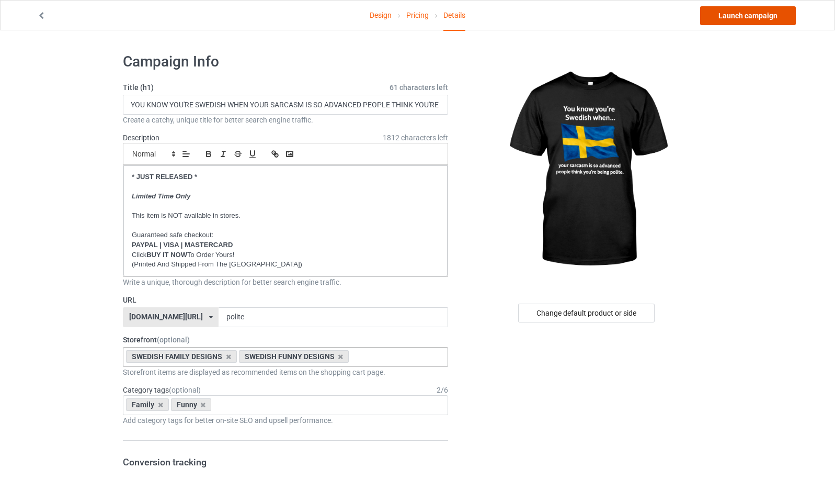
click at [750, 18] on link "Launch campaign" at bounding box center [748, 15] width 96 height 19
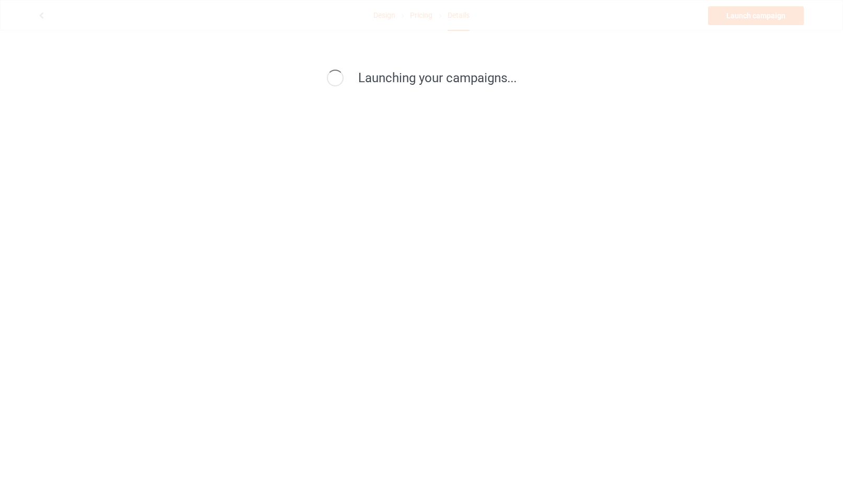
click at [748, 36] on div "Launching your campaigns..." at bounding box center [421, 239] width 843 height 479
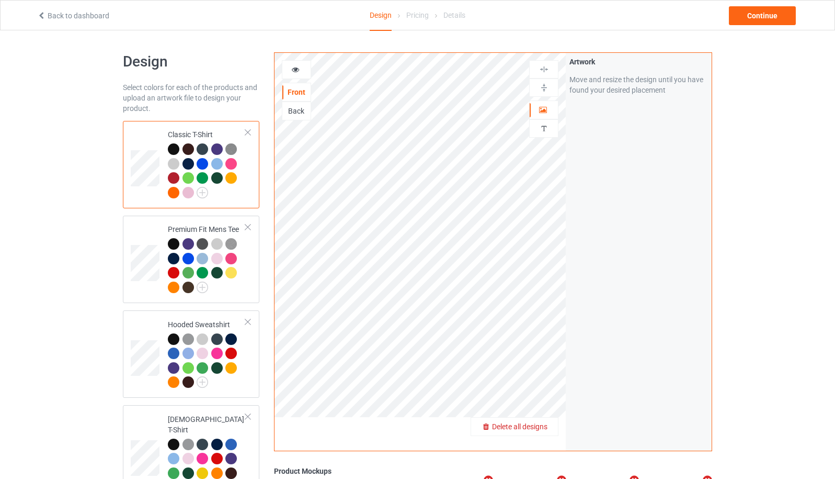
click at [547, 427] on span "Delete all designs" at bounding box center [519, 426] width 55 height 8
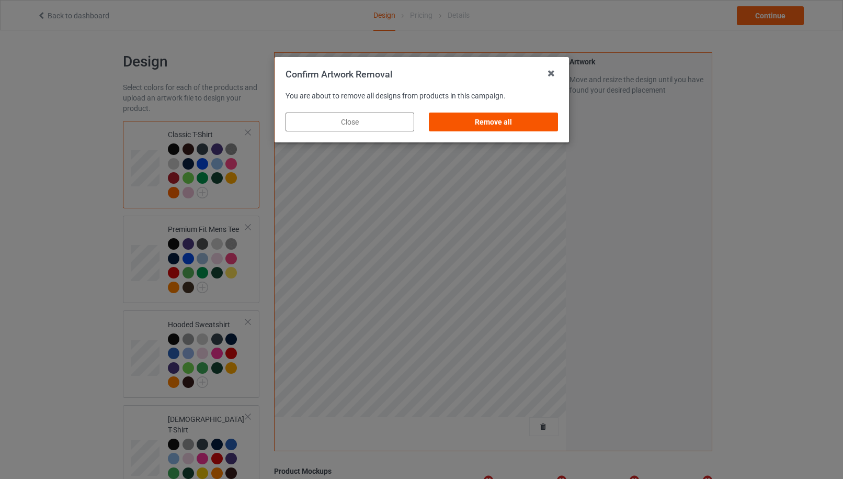
click at [500, 126] on div "Remove all" at bounding box center [493, 121] width 129 height 19
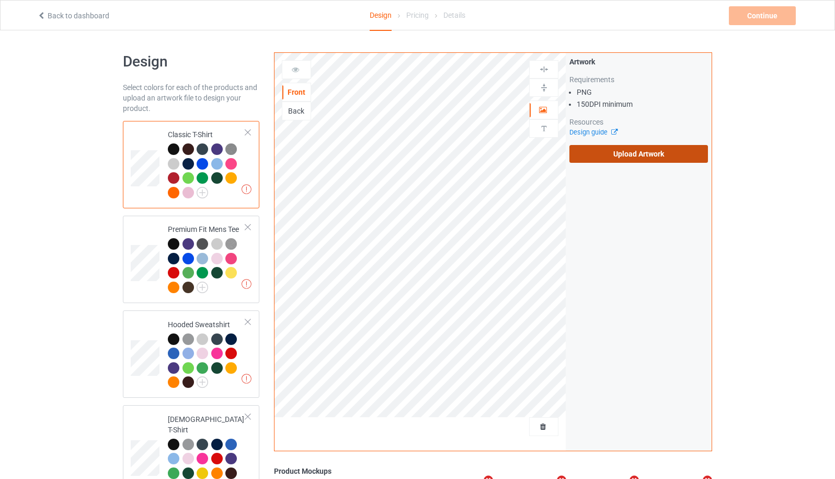
click at [619, 155] on label "Upload Artwork" at bounding box center [639, 154] width 139 height 18
click at [0, 0] on input "Upload Artwork" at bounding box center [0, 0] width 0 height 0
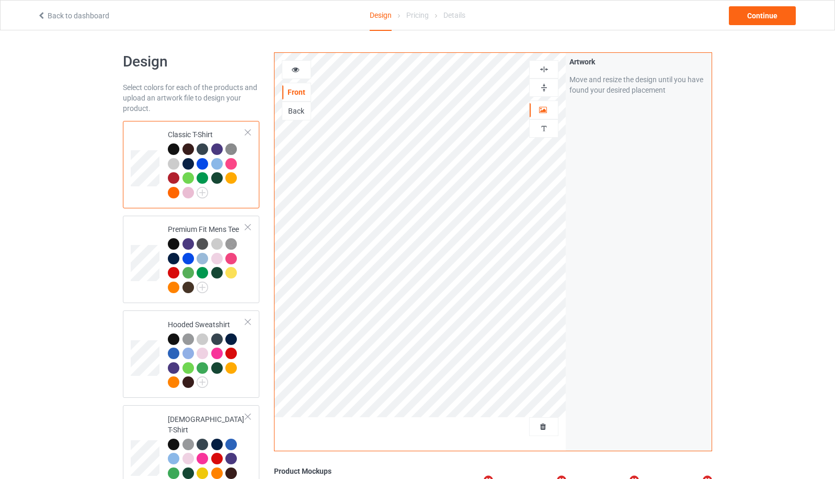
click at [189, 166] on div at bounding box center [189, 164] width 12 height 12
click at [295, 71] on icon at bounding box center [295, 67] width 9 height 7
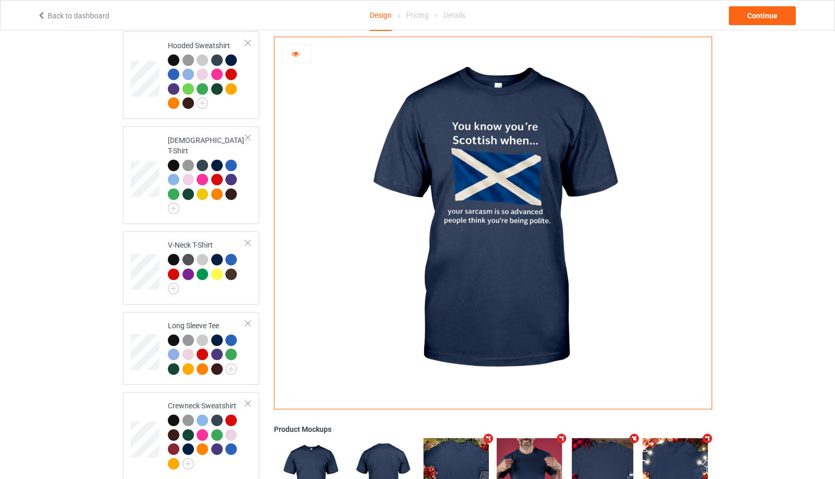
scroll to position [534, 0]
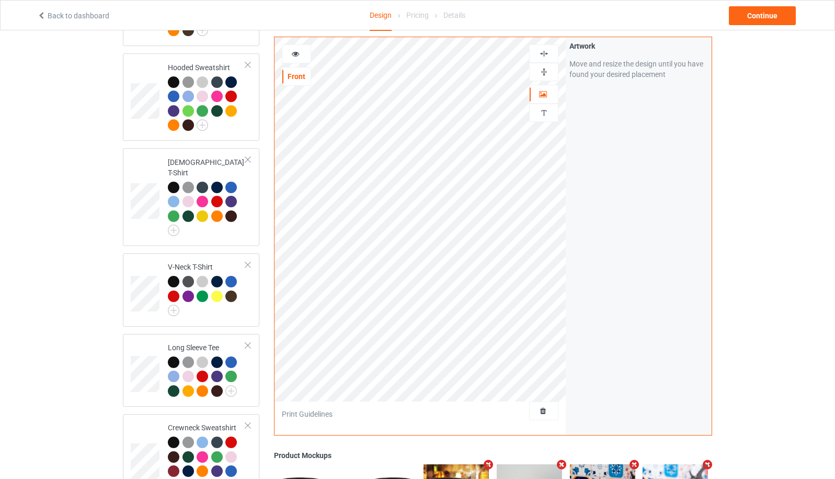
scroll to position [256, 0]
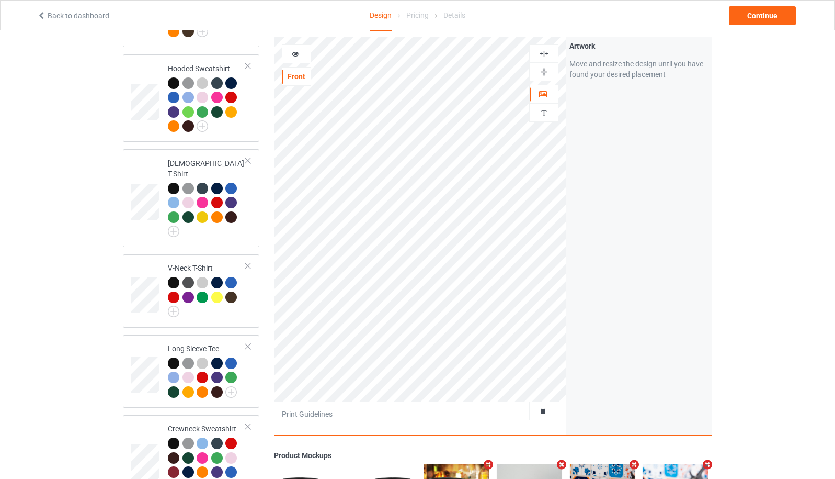
click at [299, 59] on div at bounding box center [296, 54] width 28 height 10
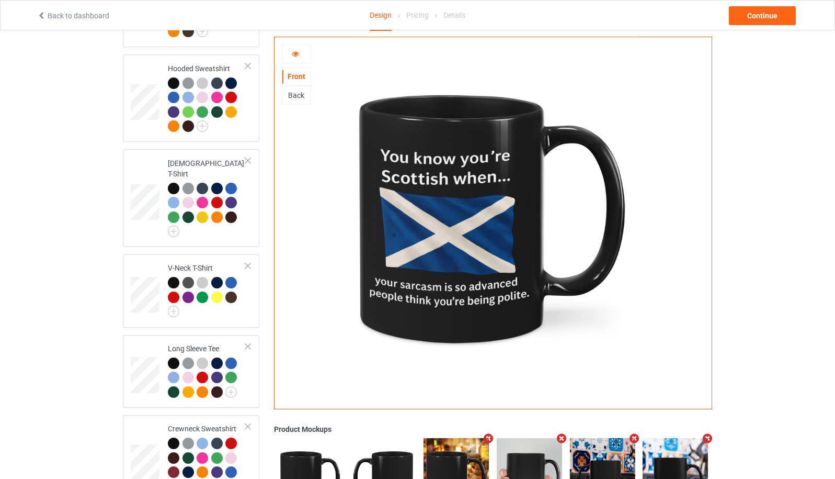
click at [299, 59] on div at bounding box center [296, 54] width 28 height 10
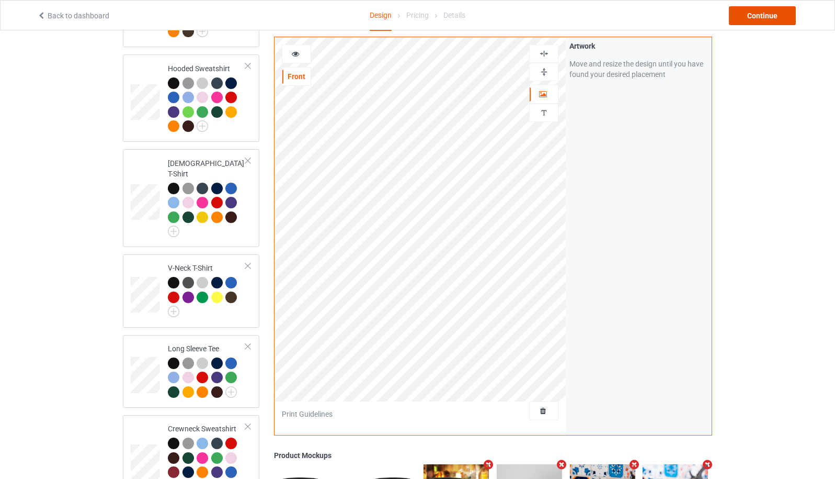
click at [763, 19] on div "Continue" at bounding box center [762, 15] width 67 height 19
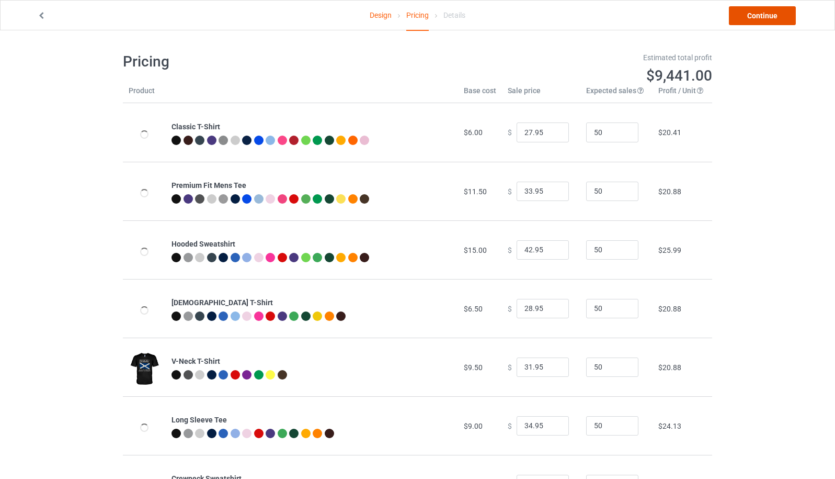
click at [763, 19] on link "Continue" at bounding box center [762, 15] width 67 height 19
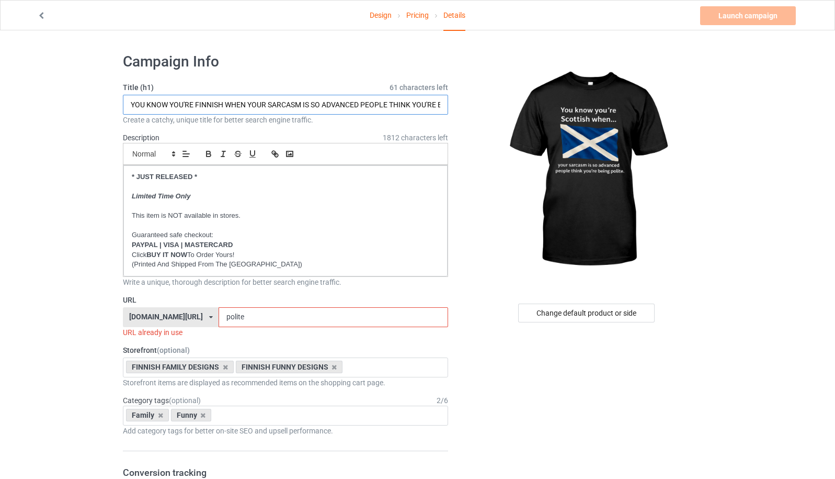
drag, startPoint x: 196, startPoint y: 103, endPoint x: 211, endPoint y: 104, distance: 15.2
click at [211, 104] on input "YOU KNOW YOU'RE FINNISH WHEN YOUR SARCASM IS SO ADVANCED PEOPLE THINK YOU'RE BE…" at bounding box center [285, 105] width 325 height 20
type input "YOU KNOW YOU'RE SCOTTISH WHEN YOUR SARCASM IS SO ADVANCED PEOPLE THINK YOU'RE B…"
click at [209, 316] on icon at bounding box center [211, 317] width 4 height 6
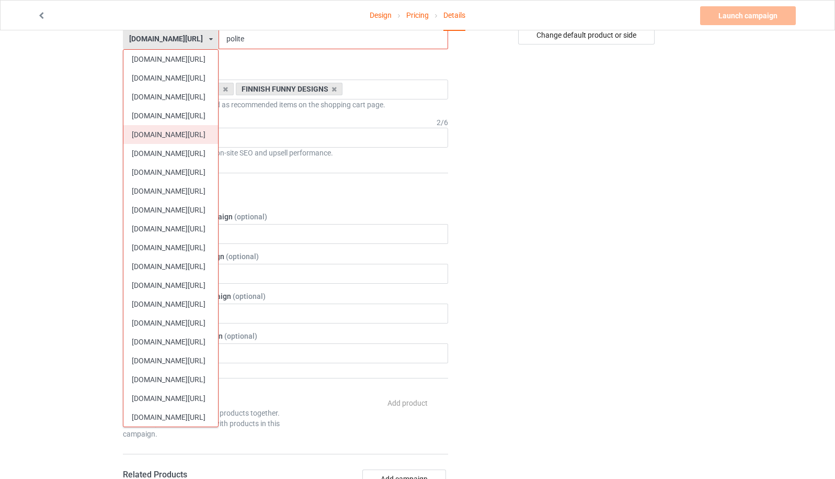
scroll to position [279, 0]
click at [198, 365] on div "[DOMAIN_NAME][URL]" at bounding box center [170, 359] width 95 height 19
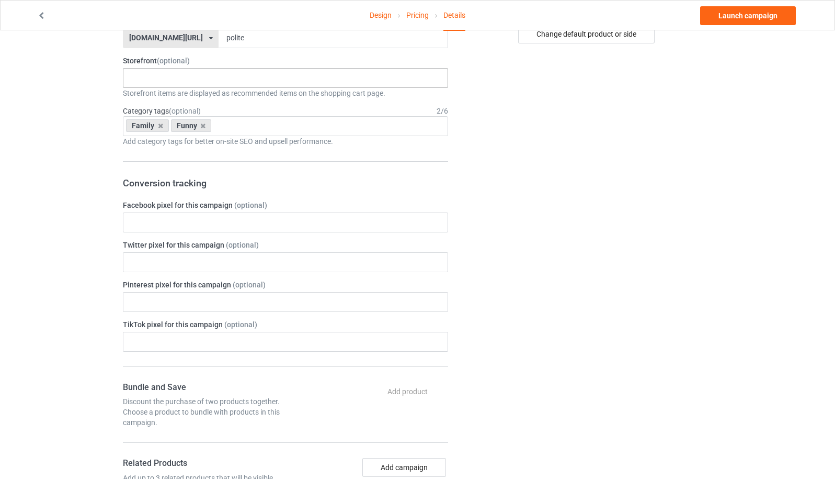
click at [172, 76] on div "SCOTTISH FAMILY DESIGNS SCOTTISH CHRISTMAS DESIGNS Outdoors Holidays SCOTTISH H…" at bounding box center [285, 78] width 325 height 20
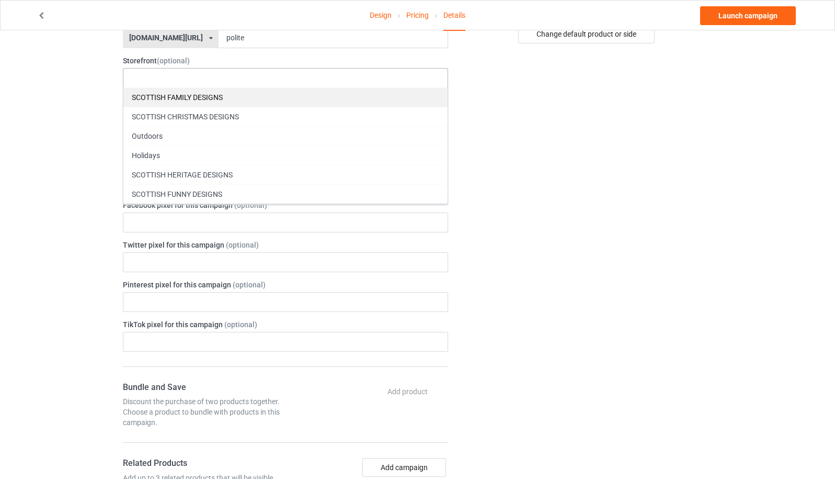
click at [190, 99] on div "SCOTTISH FAMILY DESIGNS" at bounding box center [285, 96] width 324 height 19
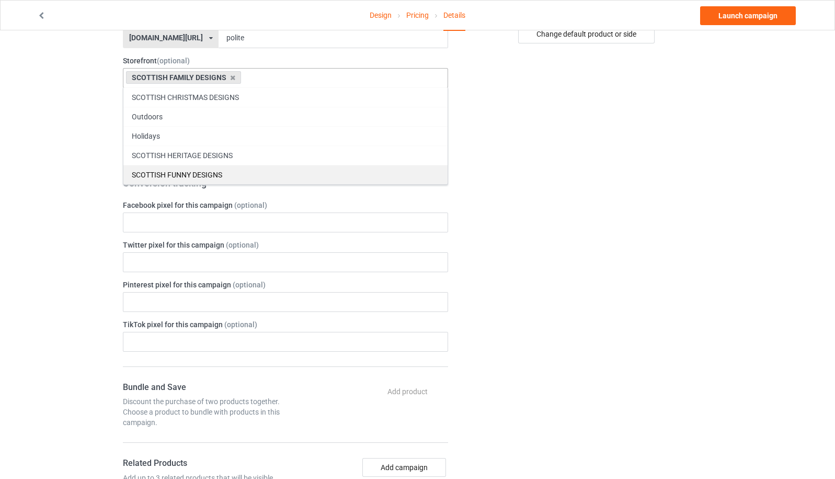
click at [204, 174] on div "SCOTTISH FUNNY DESIGNS" at bounding box center [285, 174] width 324 height 19
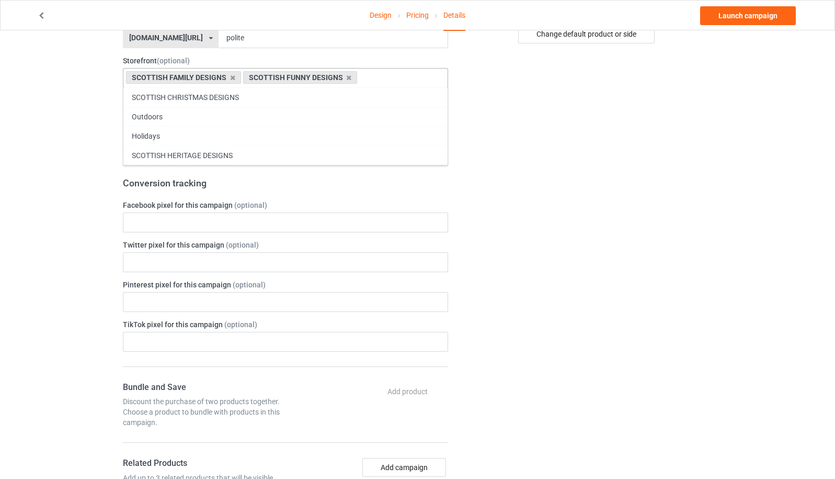
click at [609, 248] on div "Change default product or side" at bounding box center [588, 327] width 264 height 1122
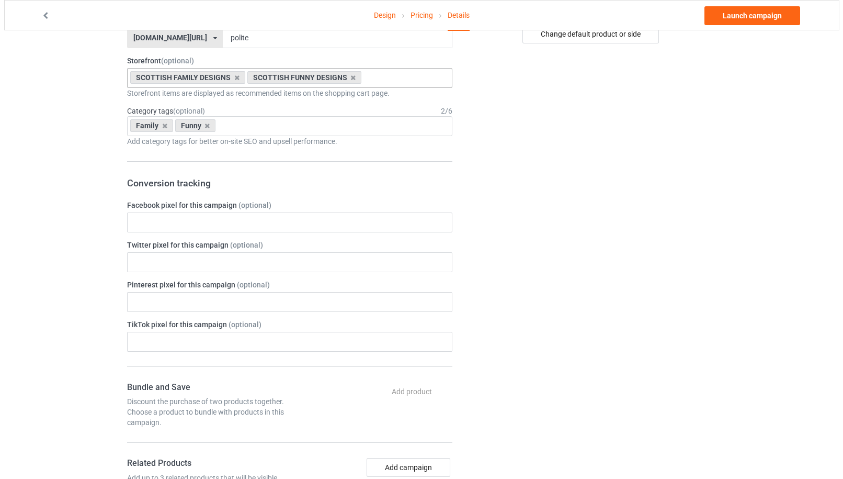
scroll to position [0, 0]
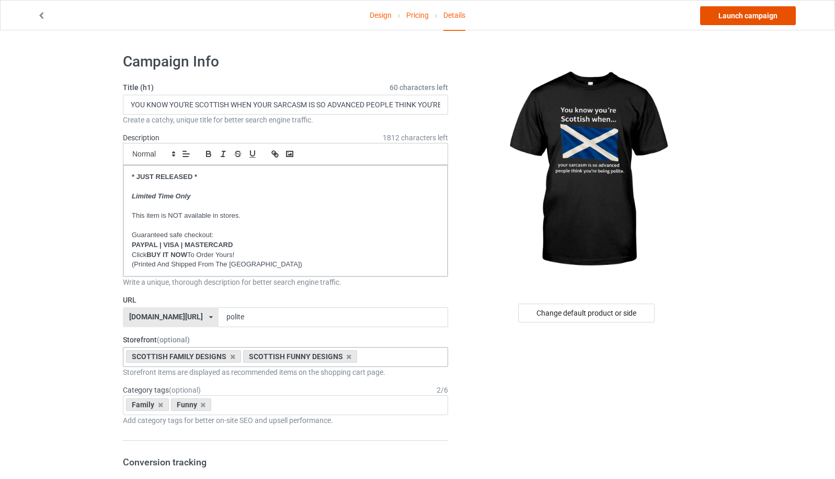
click at [752, 14] on link "Launch campaign" at bounding box center [748, 15] width 96 height 19
